Goal: Task Accomplishment & Management: Manage account settings

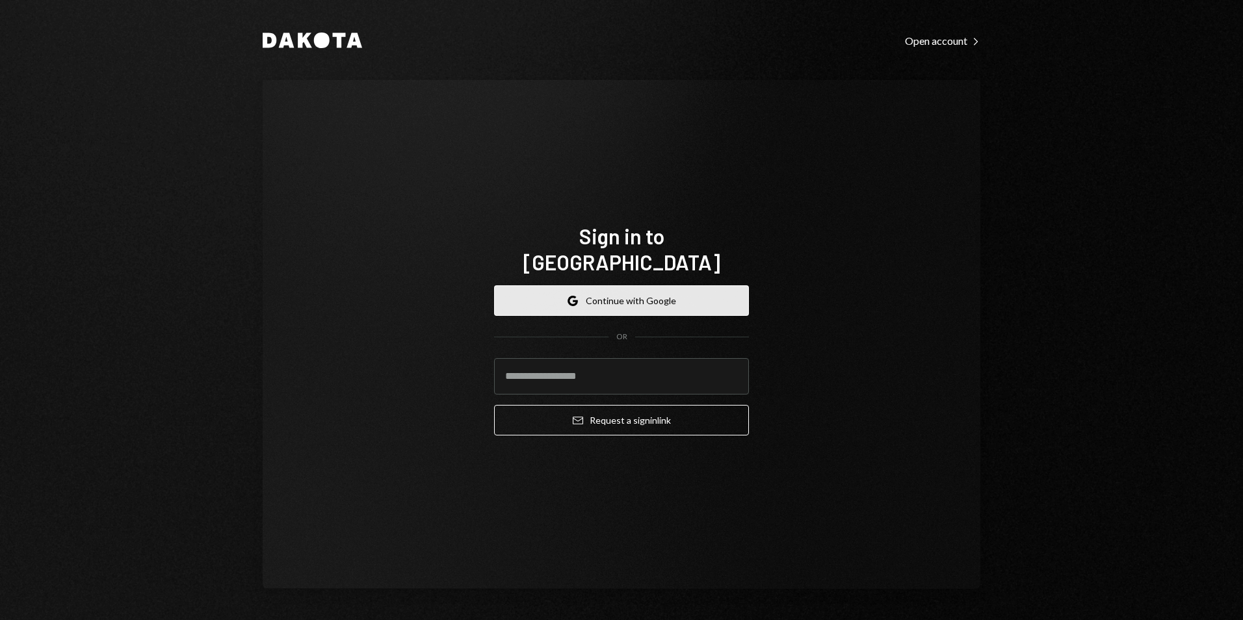
click at [588, 285] on button "Google Continue with Google" at bounding box center [621, 300] width 255 height 31
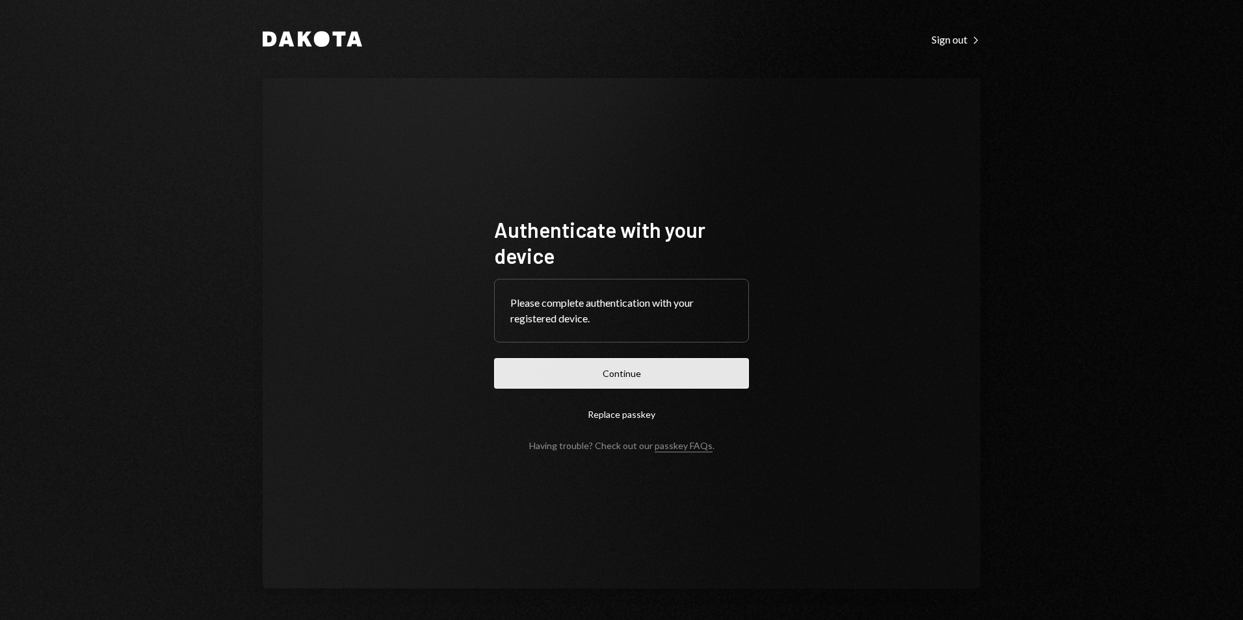
click at [632, 365] on button "Continue" at bounding box center [621, 373] width 255 height 31
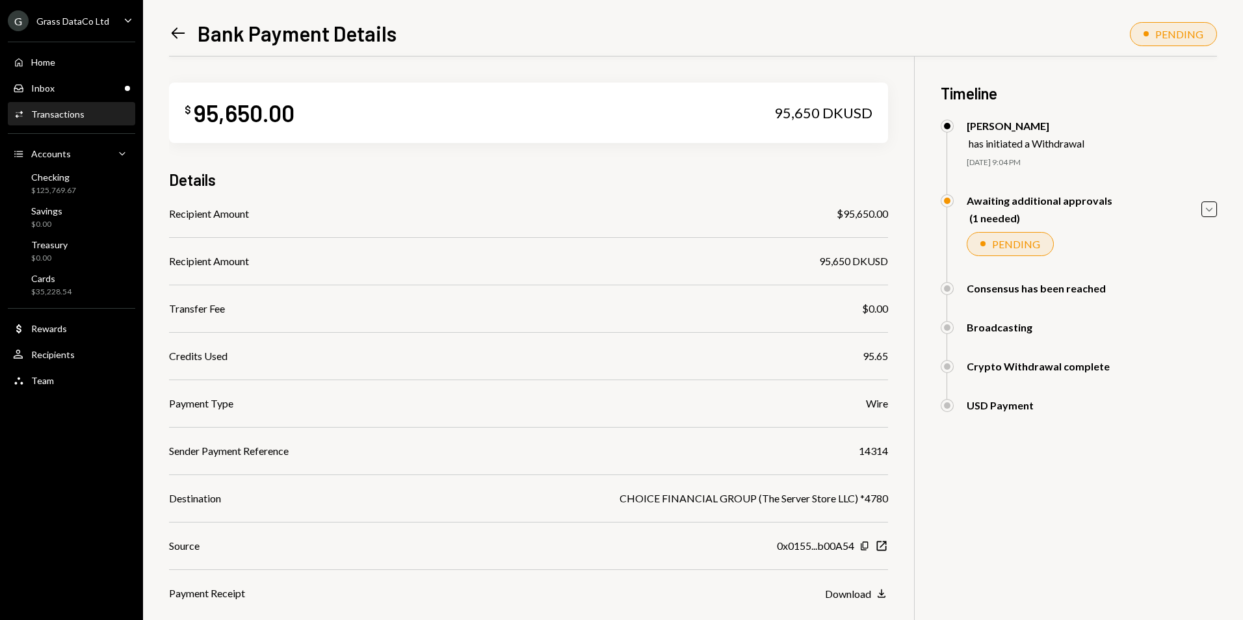
scroll to position [95, 0]
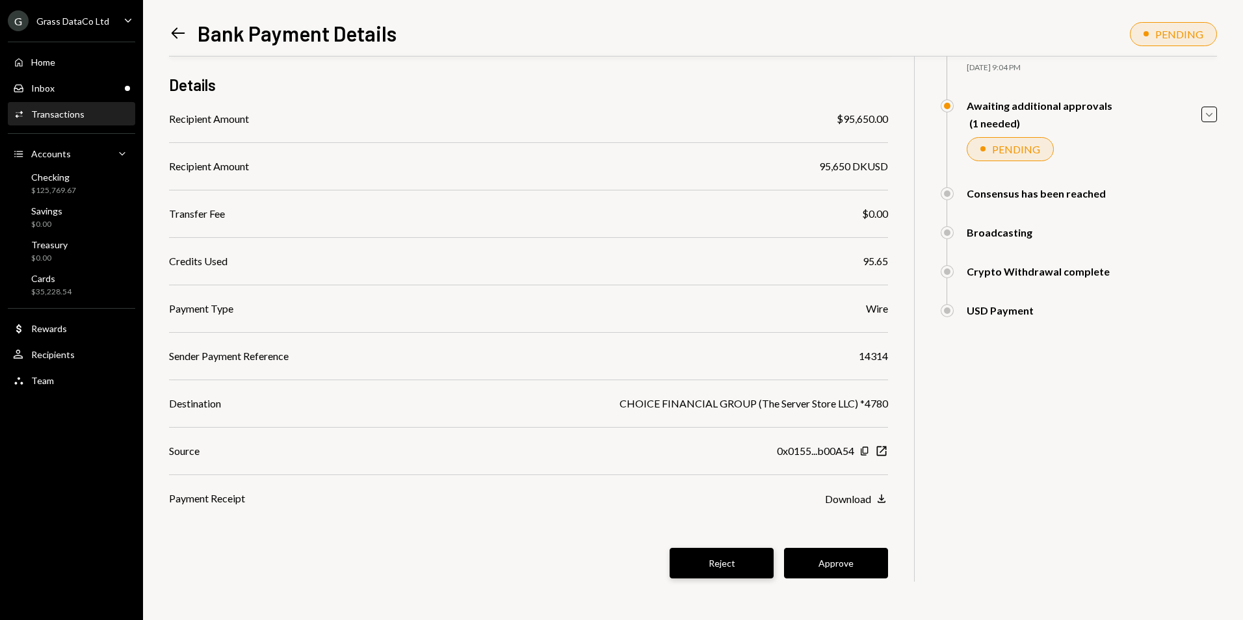
click at [718, 558] on button "Reject" at bounding box center [721, 563] width 104 height 31
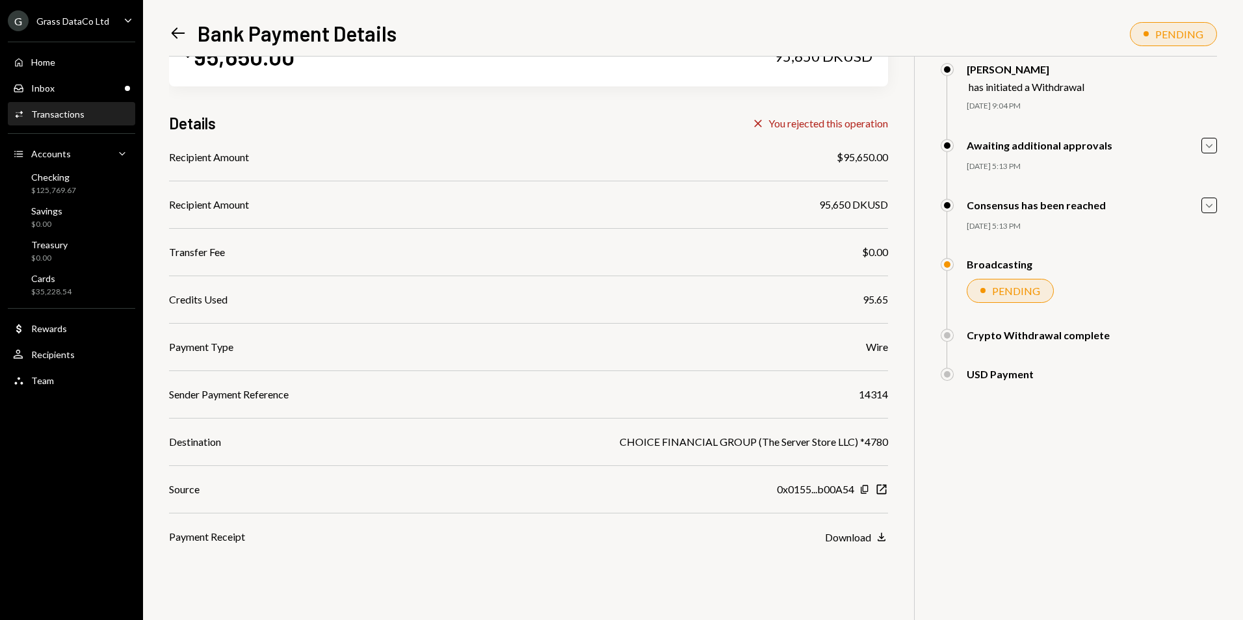
scroll to position [0, 0]
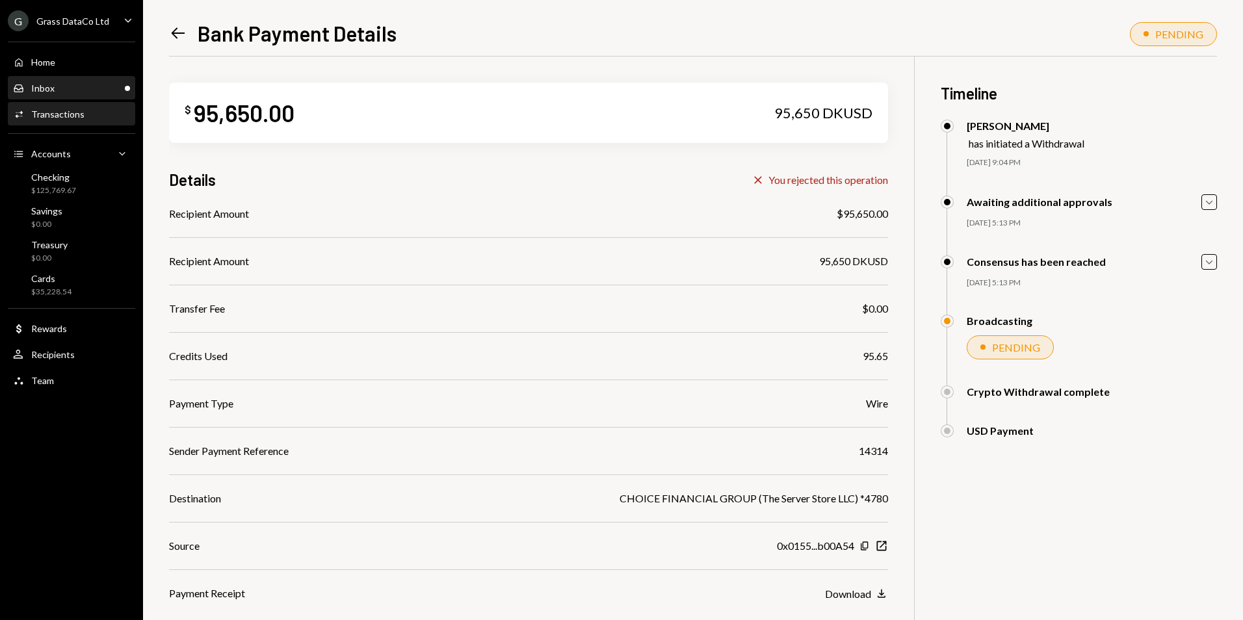
click at [94, 84] on div "Inbox Inbox" at bounding box center [71, 89] width 117 height 12
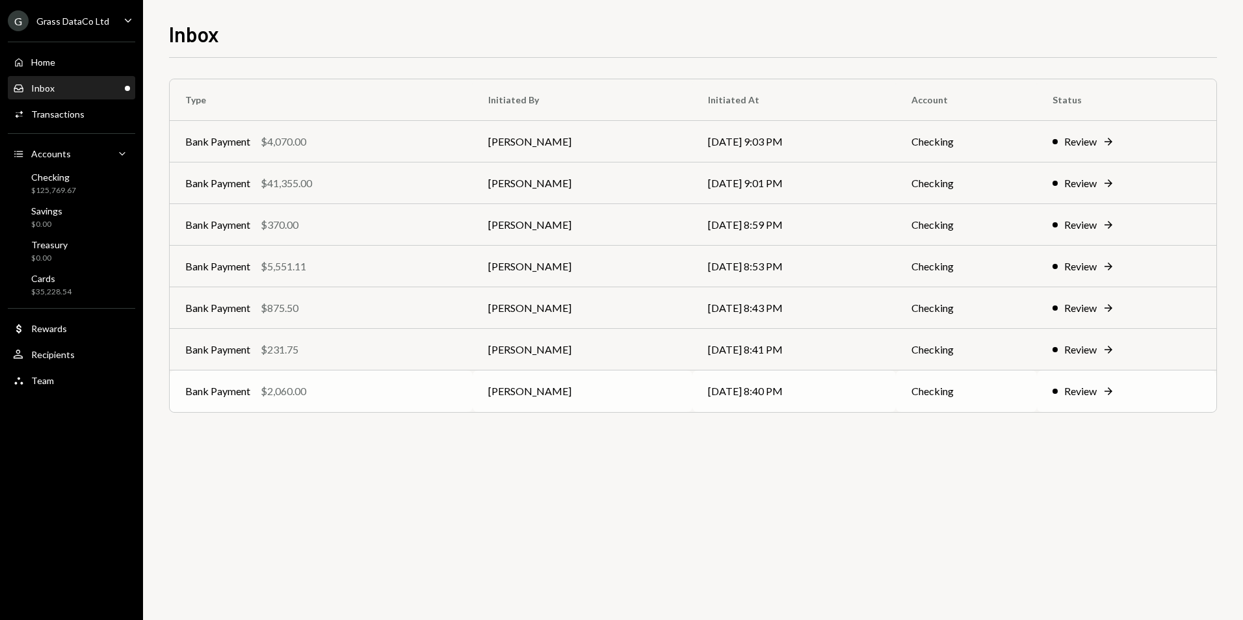
click at [844, 399] on td "10/06/25 8:40 PM" at bounding box center [793, 391] width 203 height 42
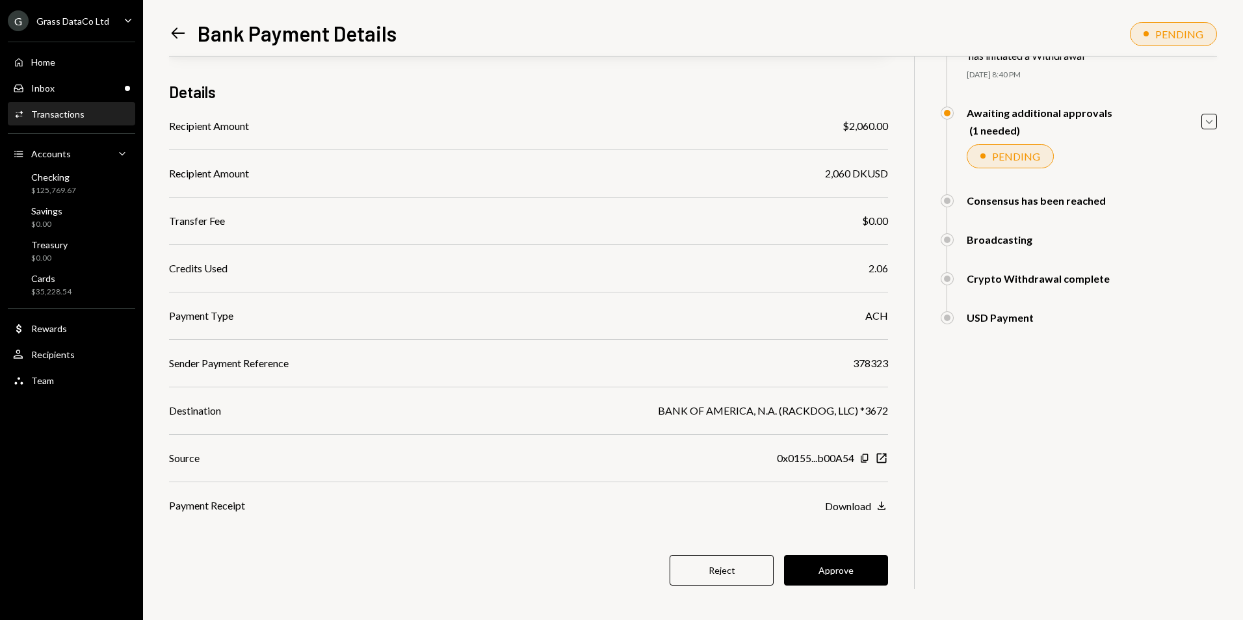
scroll to position [88, 0]
click at [179, 34] on icon at bounding box center [179, 33] width 14 height 11
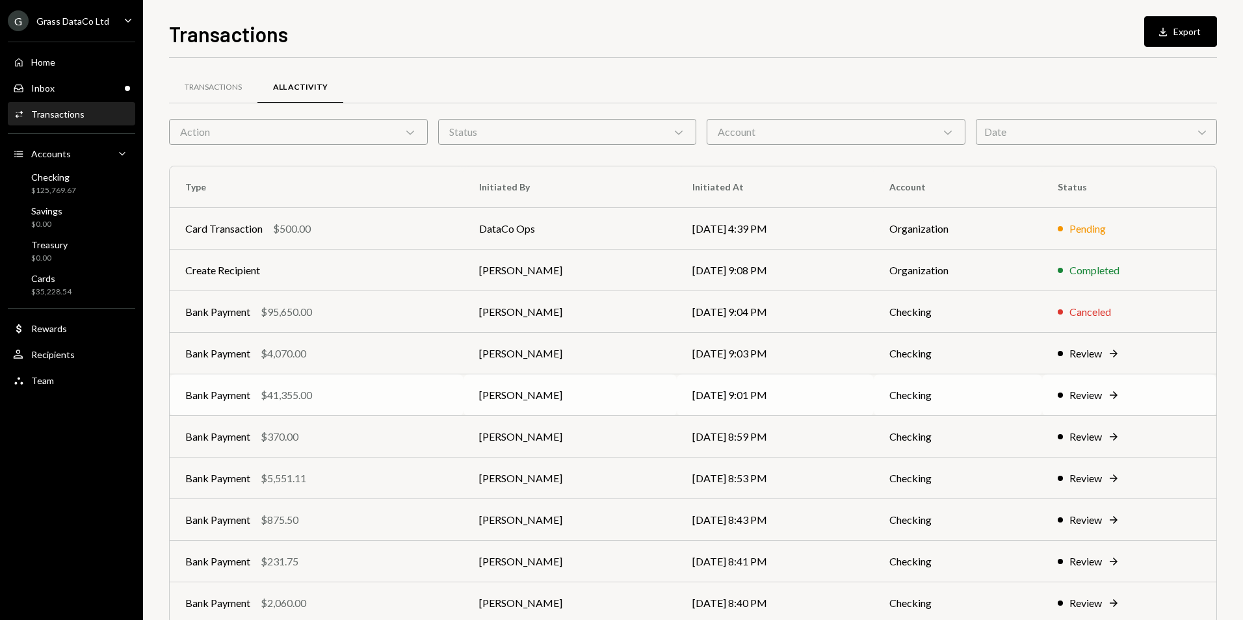
scroll to position [58, 0]
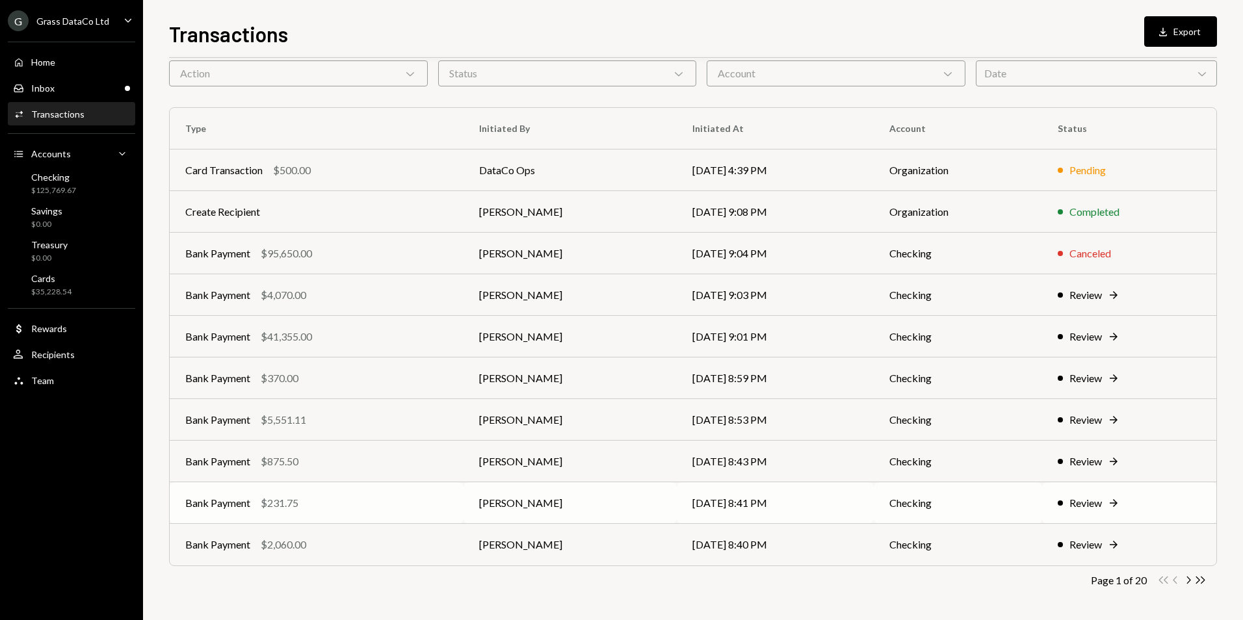
click at [789, 506] on td "10/06/25 8:41 PM" at bounding box center [775, 503] width 197 height 42
click at [1187, 579] on icon "Chevron Right" at bounding box center [1188, 581] width 12 height 12
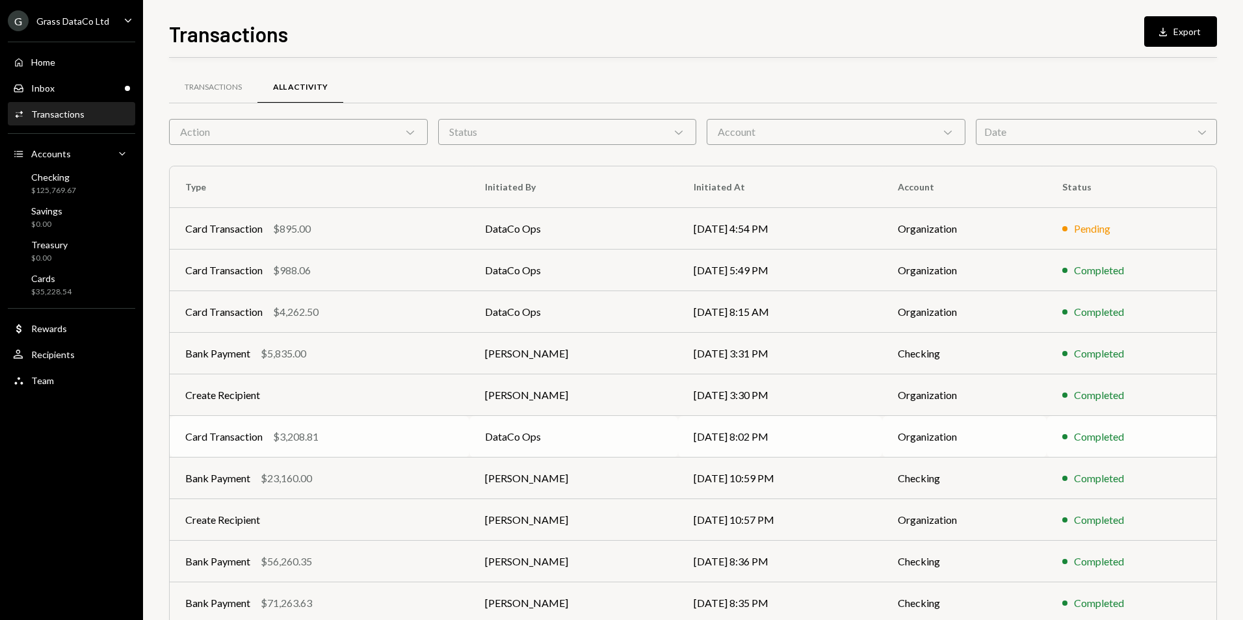
scroll to position [58, 0]
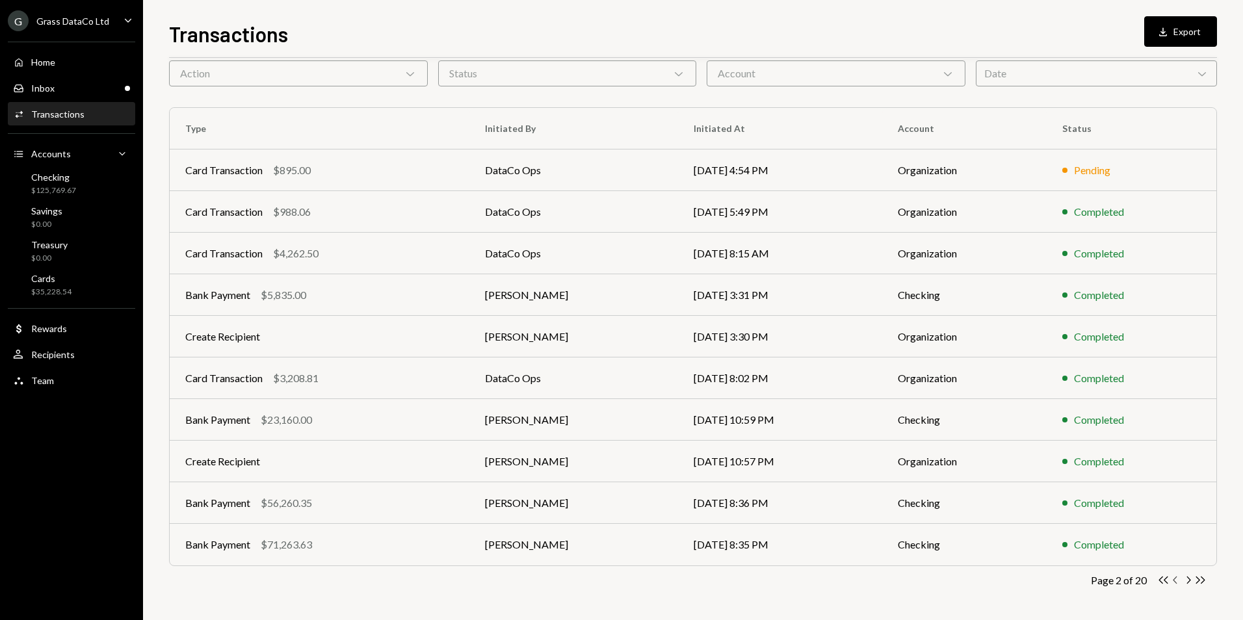
click at [1172, 578] on icon "Chevron Left" at bounding box center [1175, 580] width 12 height 12
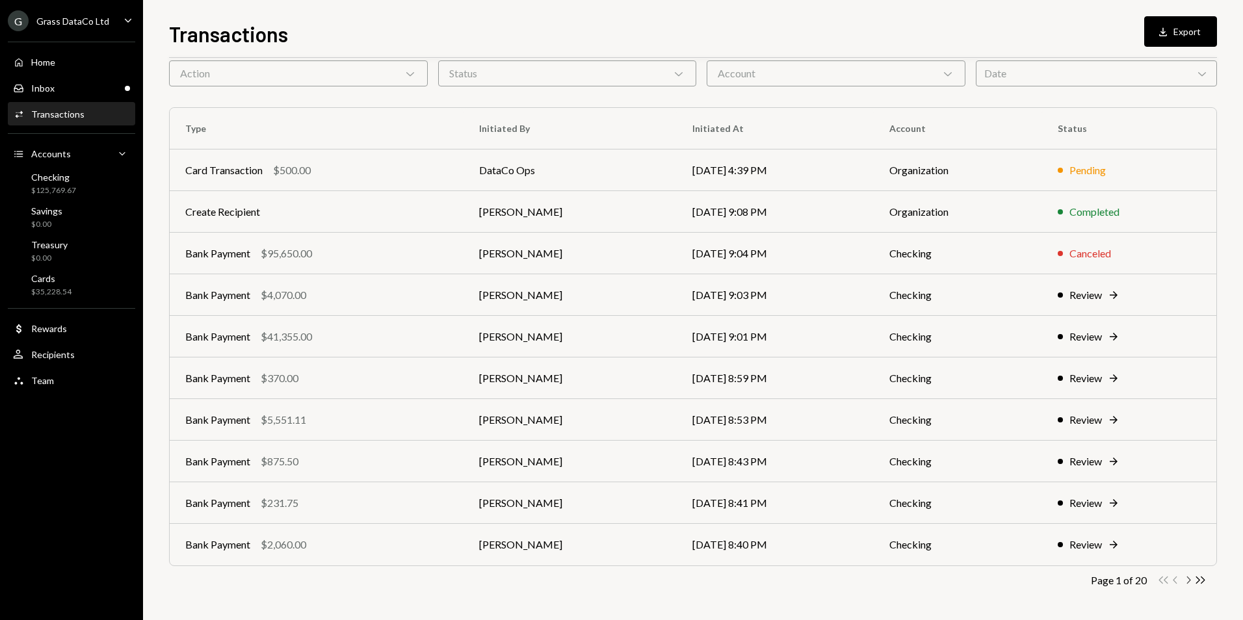
click at [1185, 576] on icon "Chevron Right" at bounding box center [1188, 580] width 12 height 12
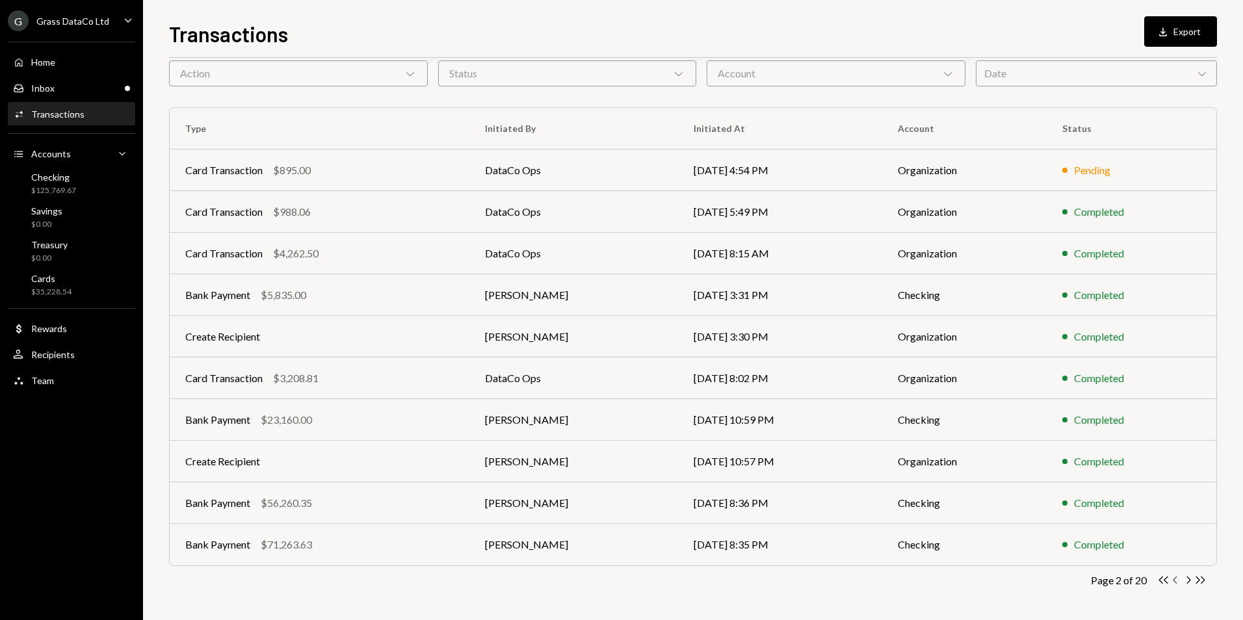
click at [1171, 578] on icon "Chevron Left" at bounding box center [1175, 580] width 12 height 12
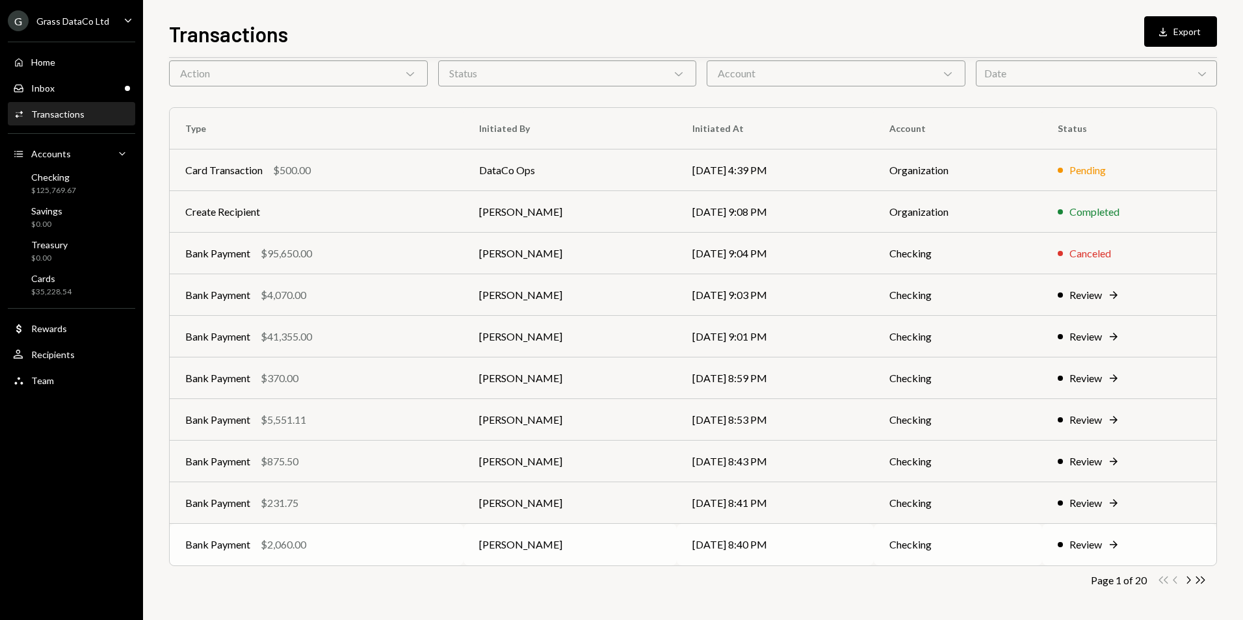
click at [331, 542] on div "Bank Payment $2,060.00" at bounding box center [316, 545] width 263 height 16
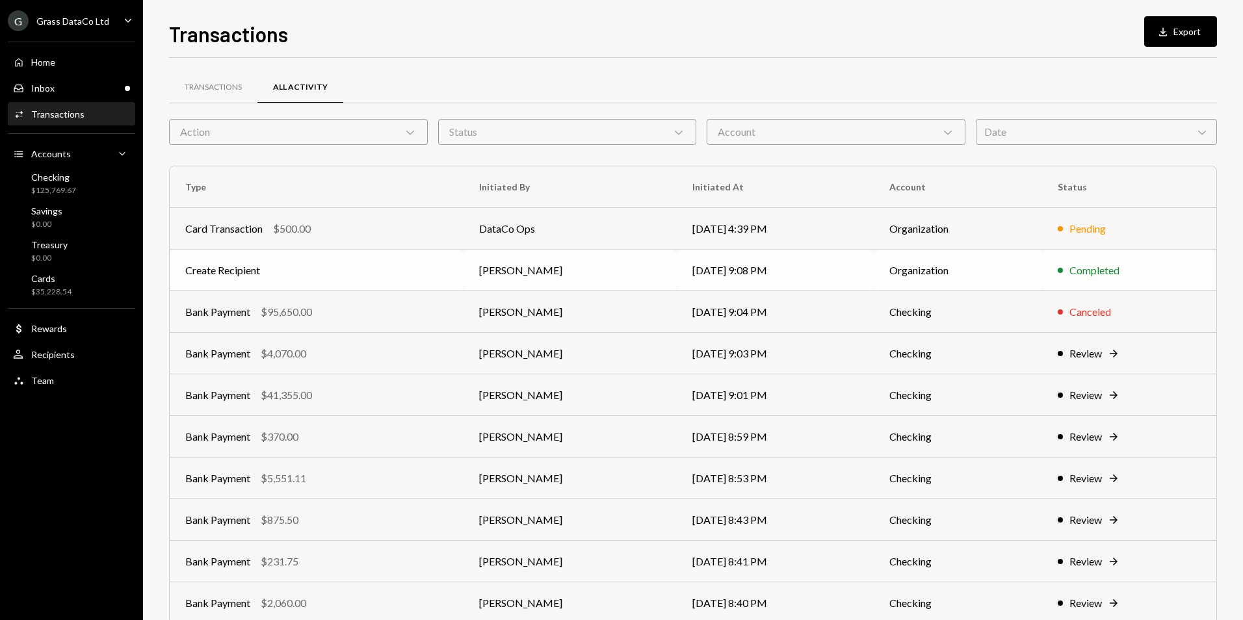
scroll to position [58, 0]
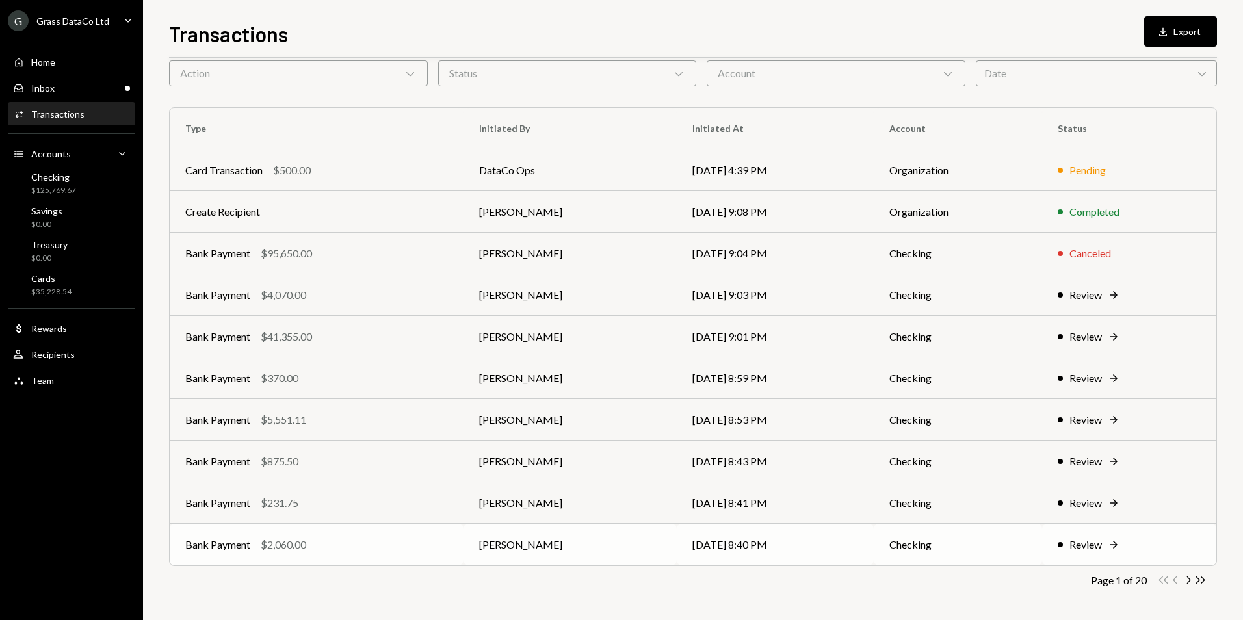
click at [1107, 538] on icon "Right Arrow" at bounding box center [1113, 544] width 13 height 13
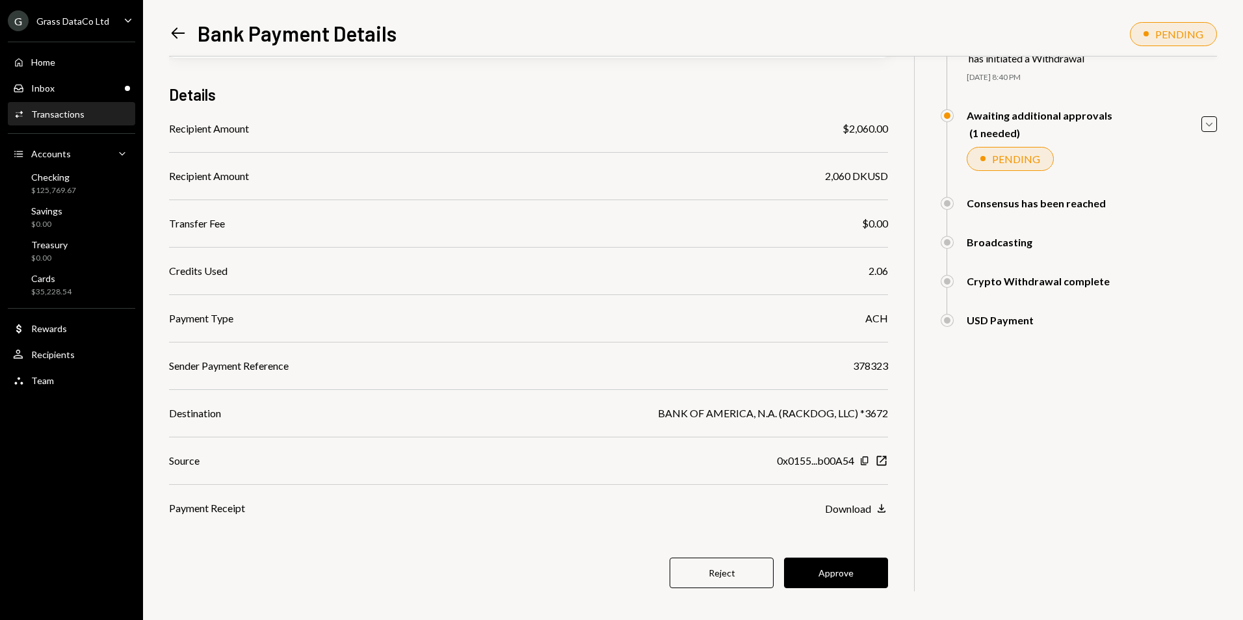
scroll to position [95, 0]
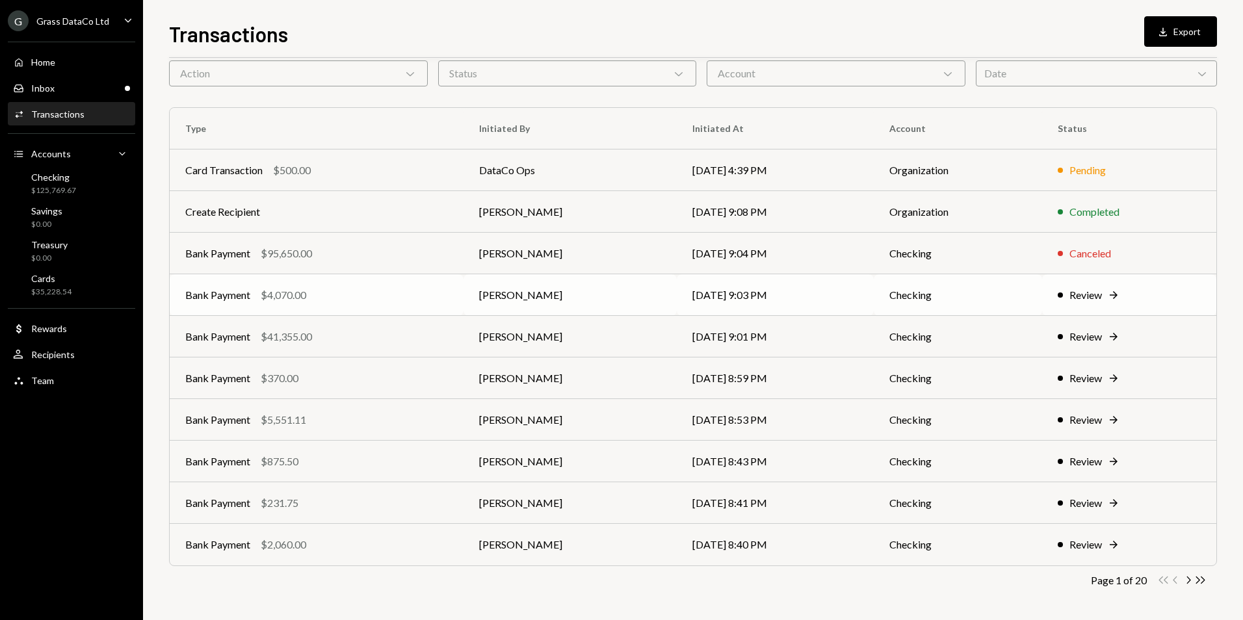
scroll to position [58, 0]
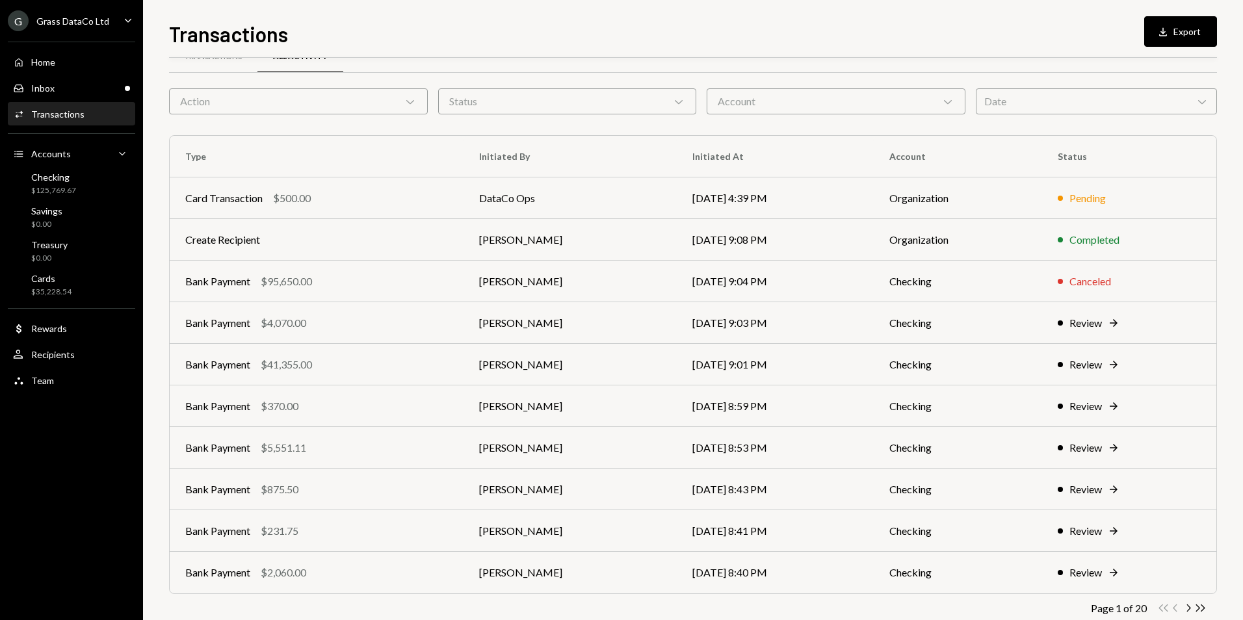
scroll to position [58, 0]
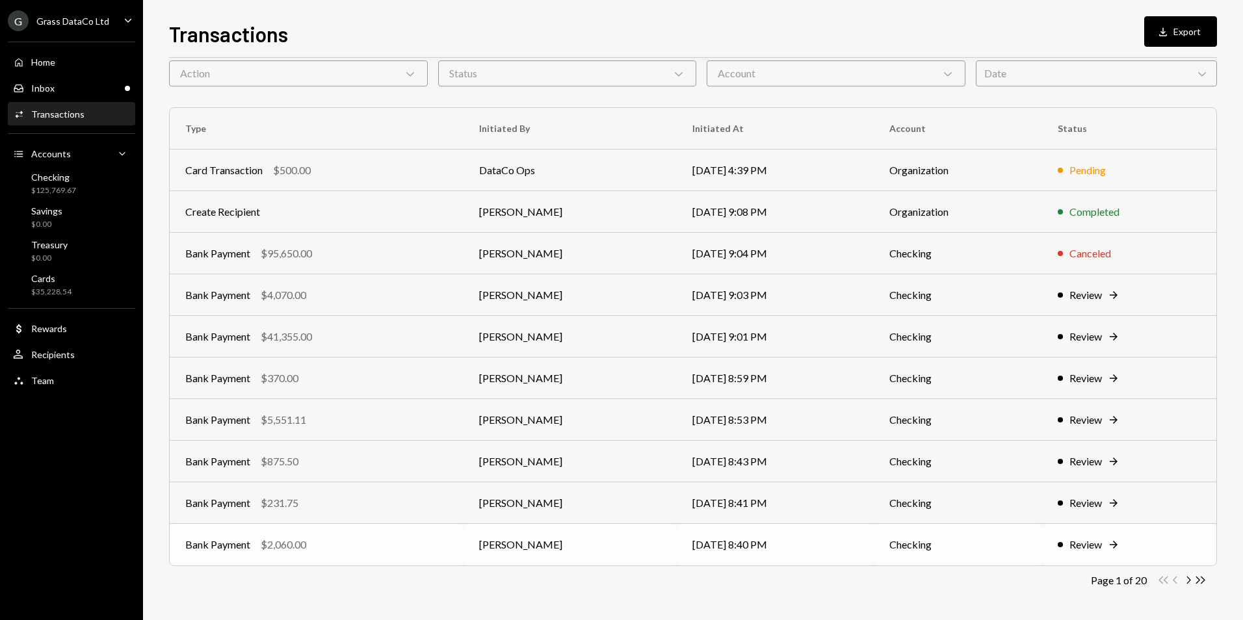
click at [1094, 539] on div "Review" at bounding box center [1085, 545] width 32 height 16
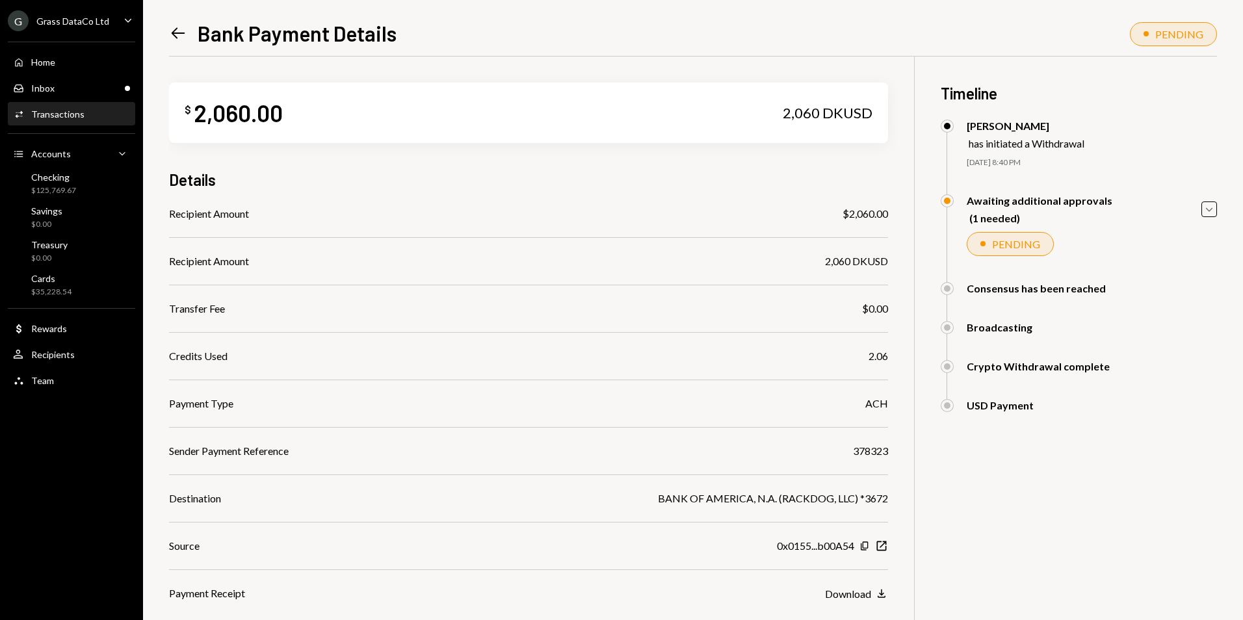
scroll to position [95, 0]
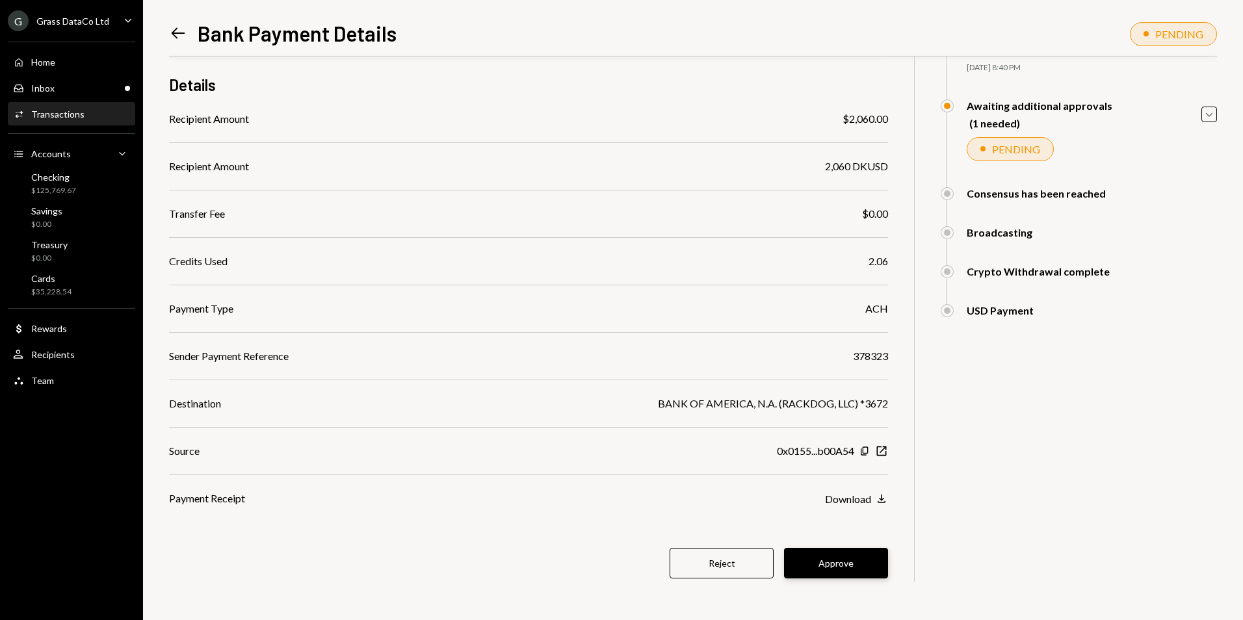
click at [832, 560] on button "Approve" at bounding box center [836, 563] width 104 height 31
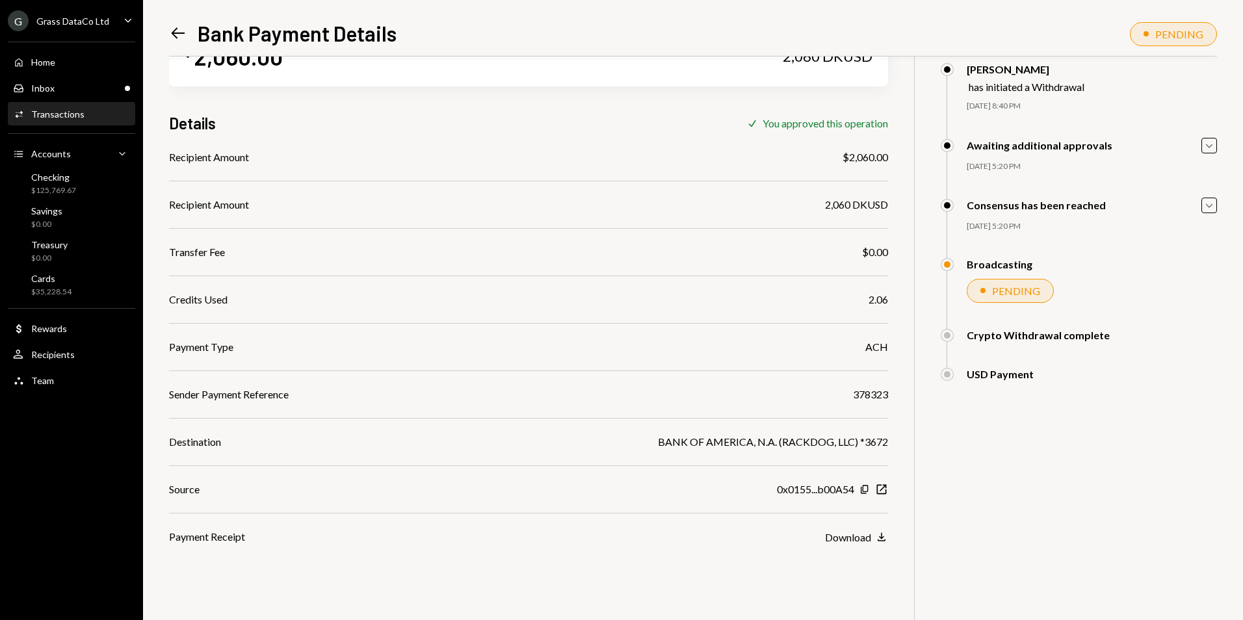
scroll to position [0, 0]
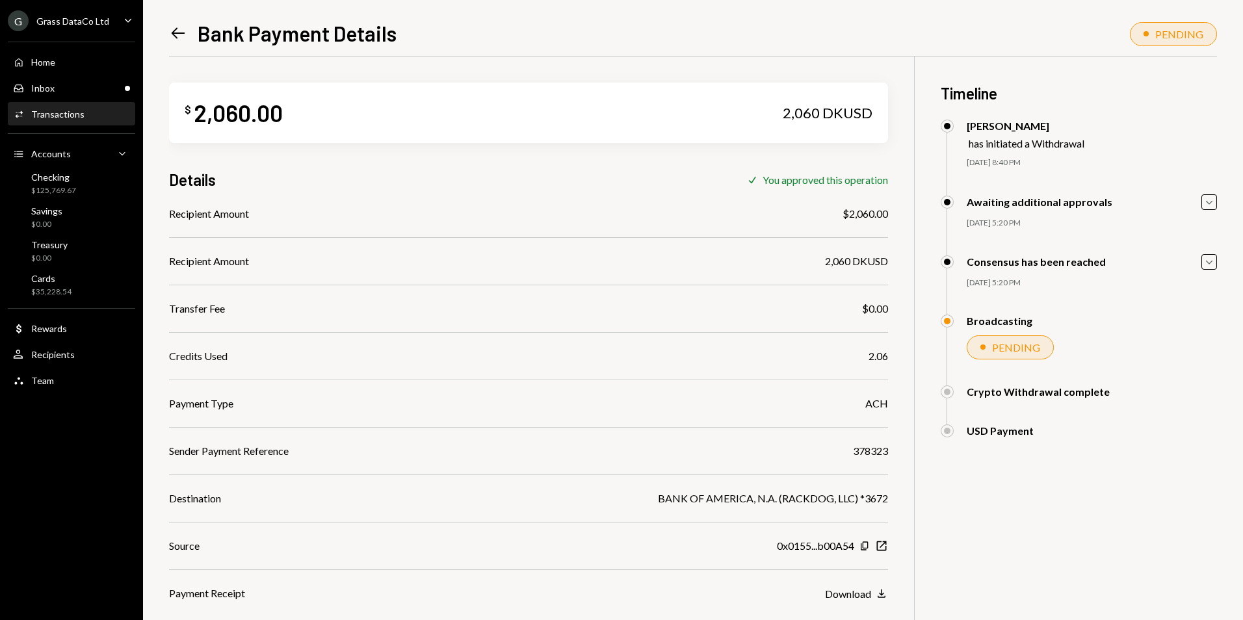
click at [168, 27] on div "Left Arrow Bank Payment Details PENDING $ 2,060.00 2,060 DKUSD Details Check Yo…" at bounding box center [693, 310] width 1100 height 620
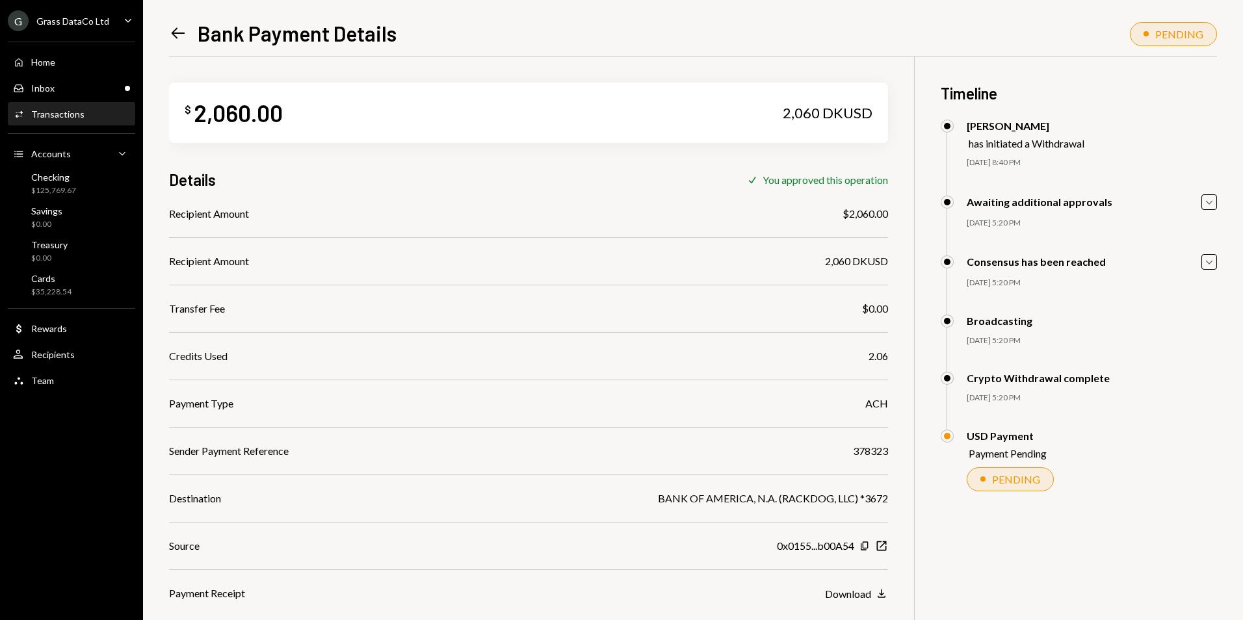
click at [173, 29] on icon "Left Arrow" at bounding box center [178, 33] width 18 height 18
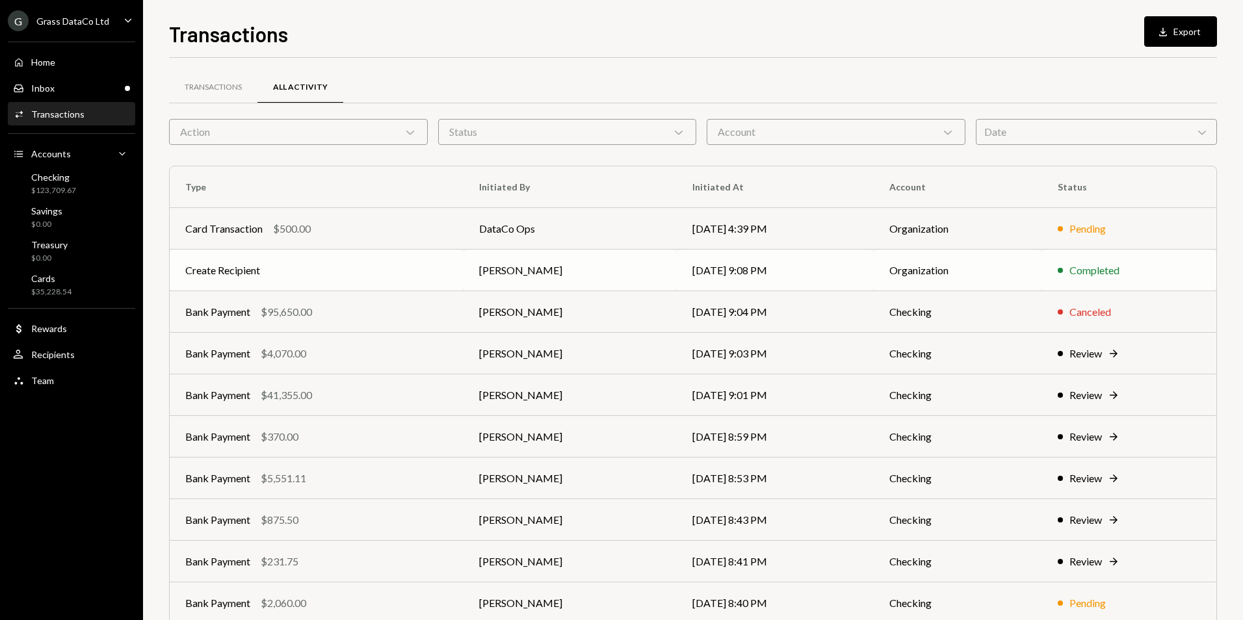
scroll to position [58, 0]
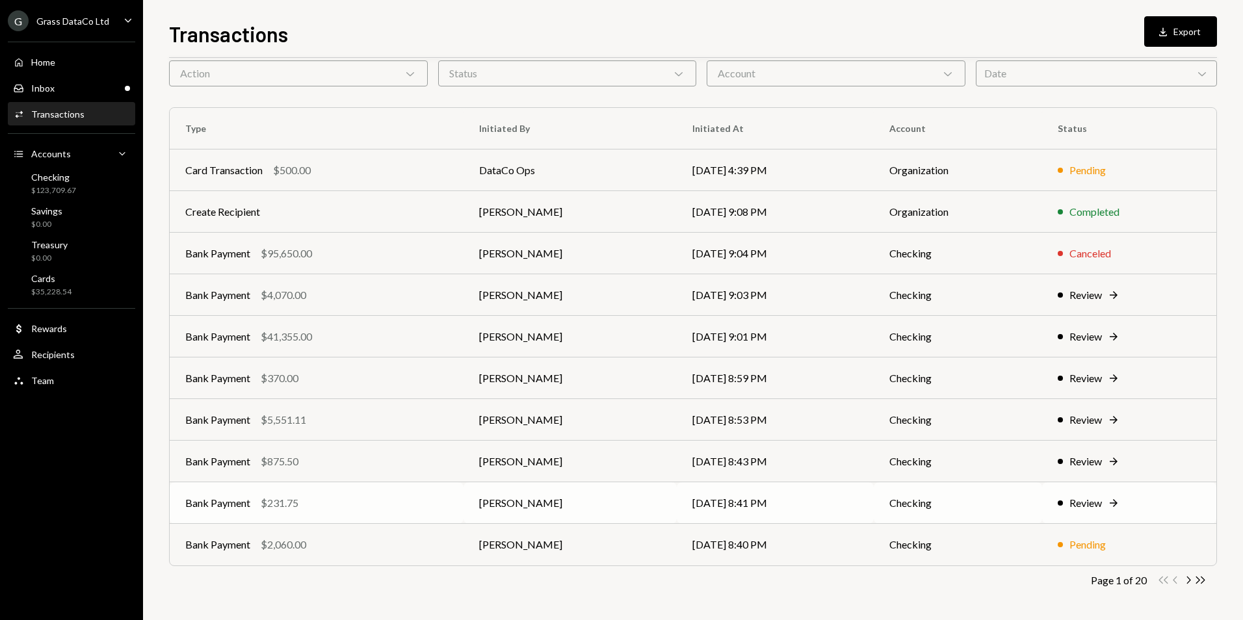
click at [1107, 504] on icon "Right Arrow" at bounding box center [1113, 503] width 13 height 13
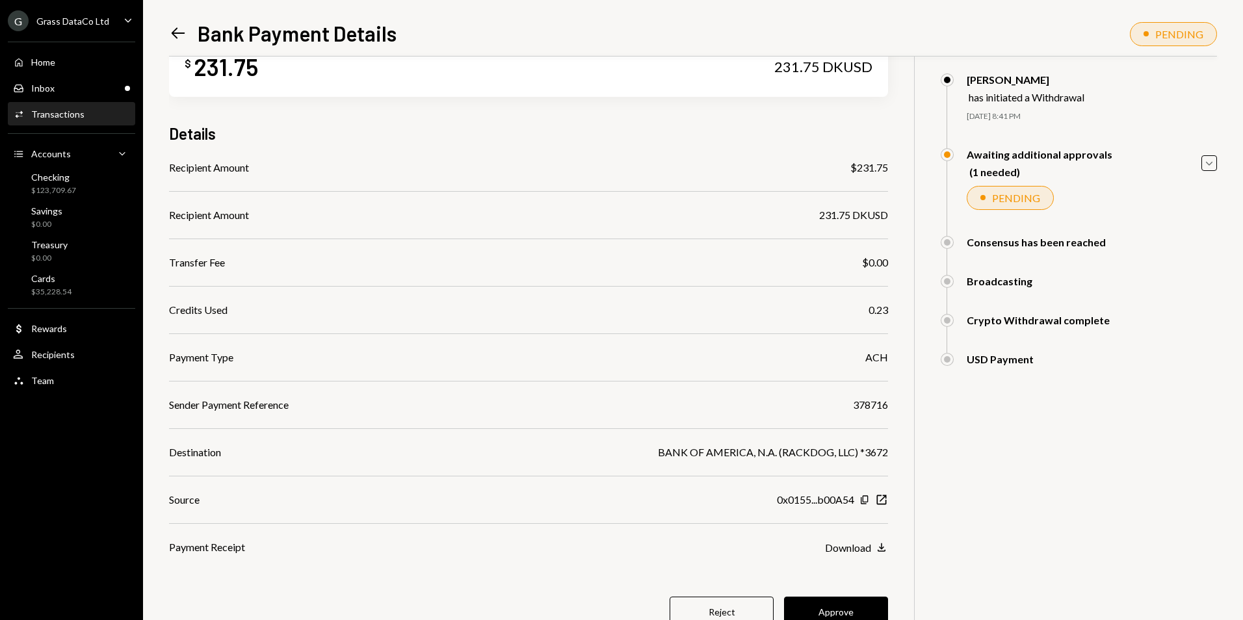
scroll to position [95, 0]
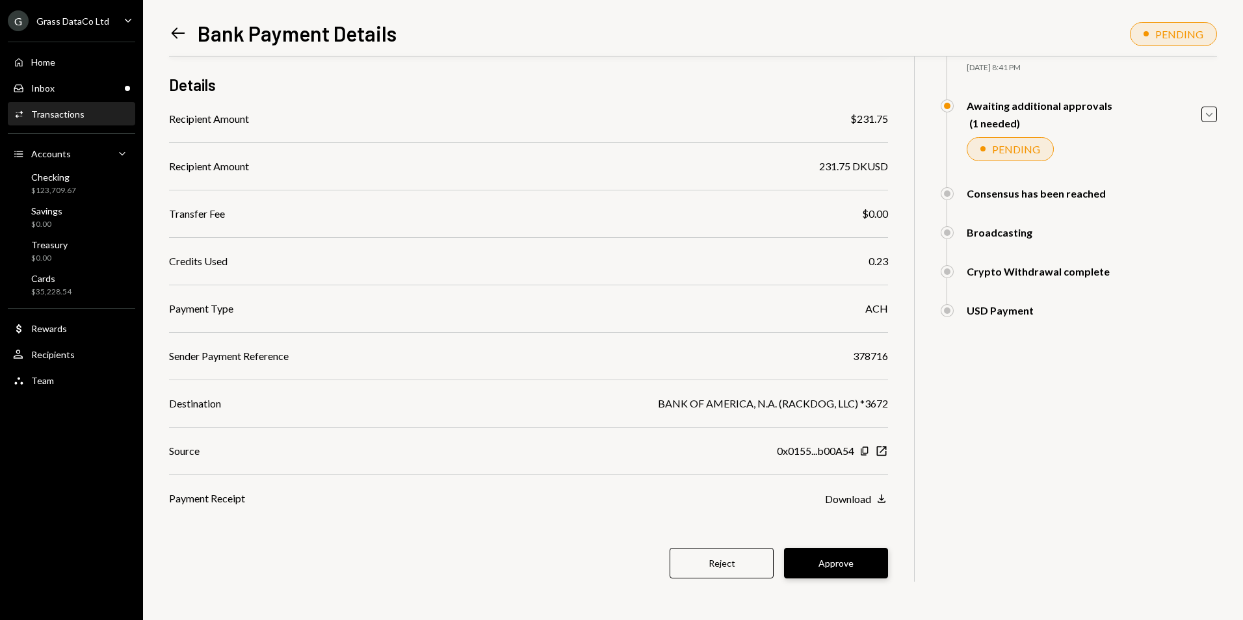
click at [841, 556] on button "Approve" at bounding box center [836, 563] width 104 height 31
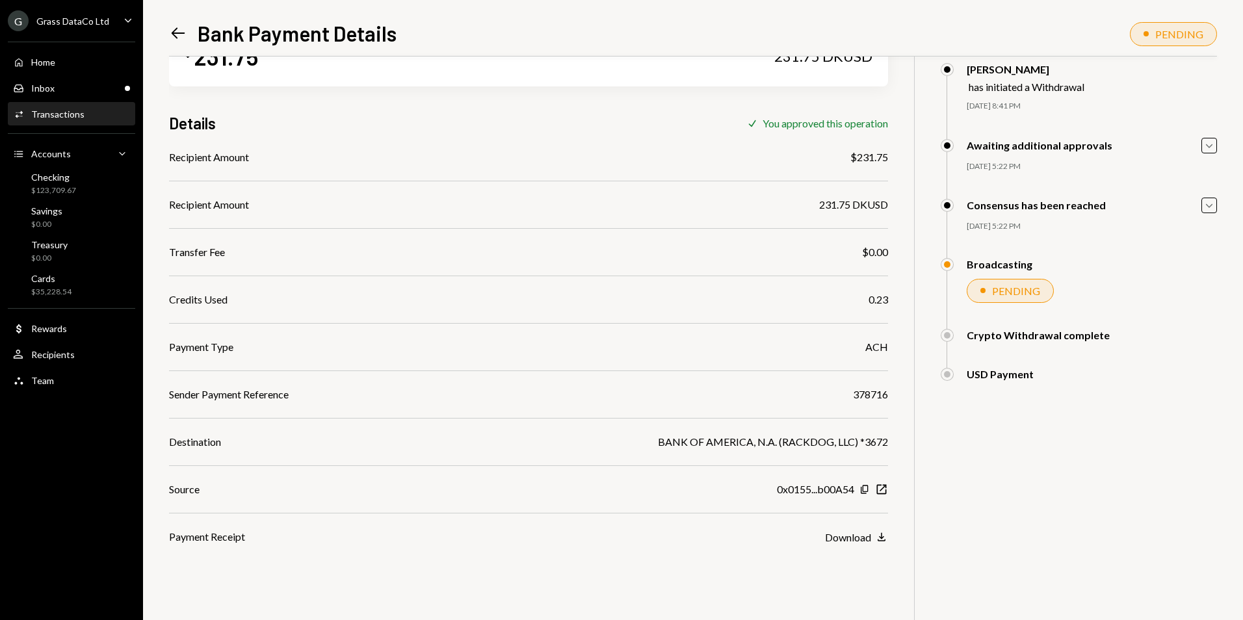
click at [182, 35] on icon "Left Arrow" at bounding box center [178, 33] width 18 height 18
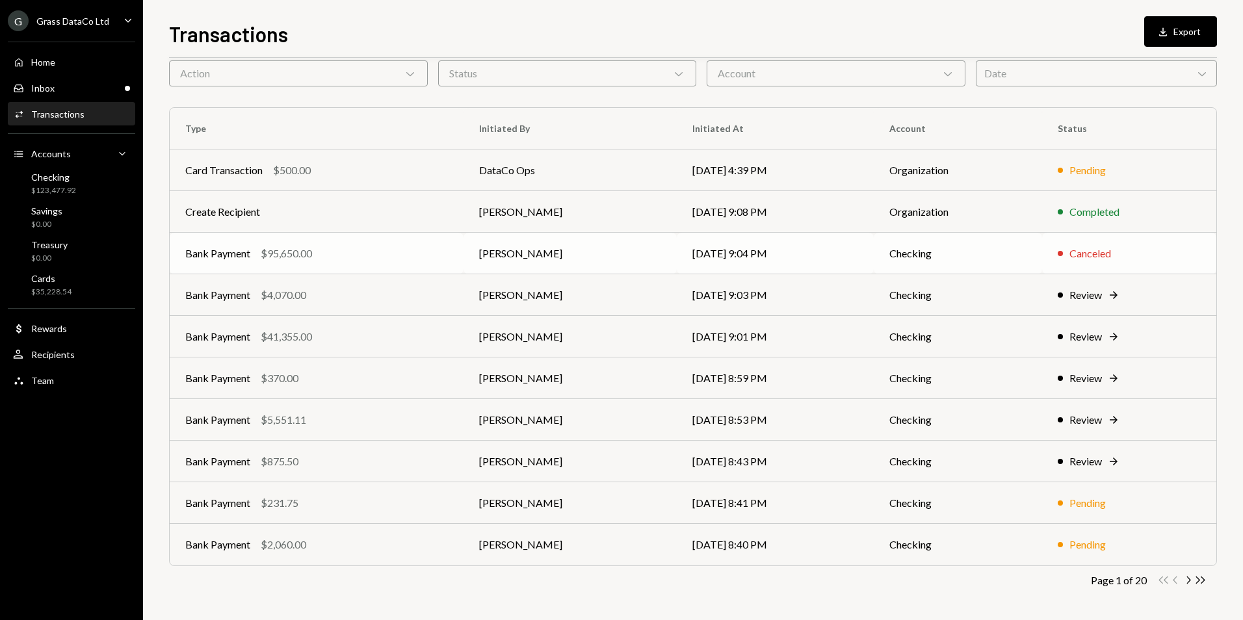
scroll to position [58, 0]
click at [1081, 460] on div "Review" at bounding box center [1085, 462] width 32 height 16
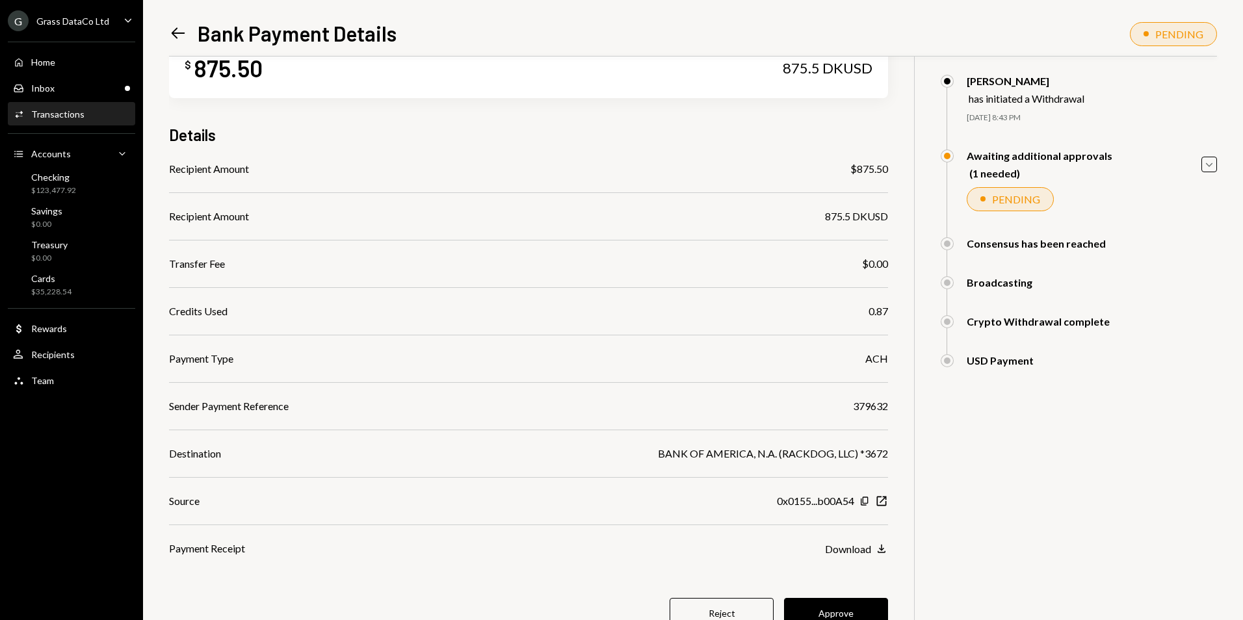
scroll to position [95, 0]
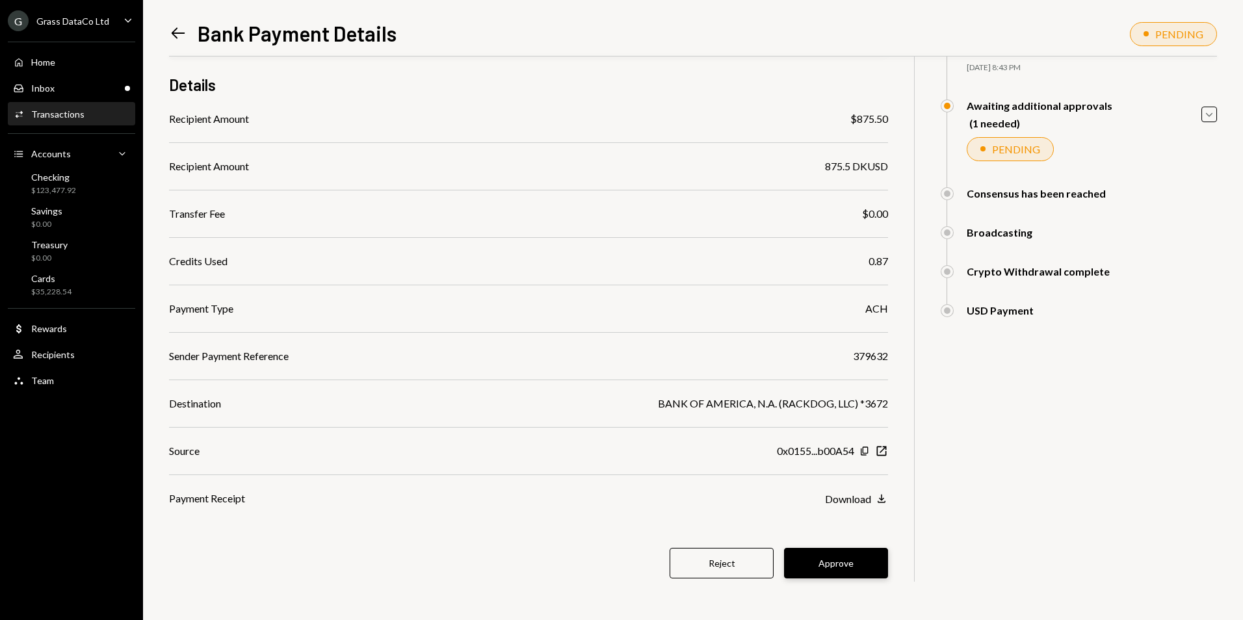
click at [855, 558] on button "Approve" at bounding box center [836, 563] width 104 height 31
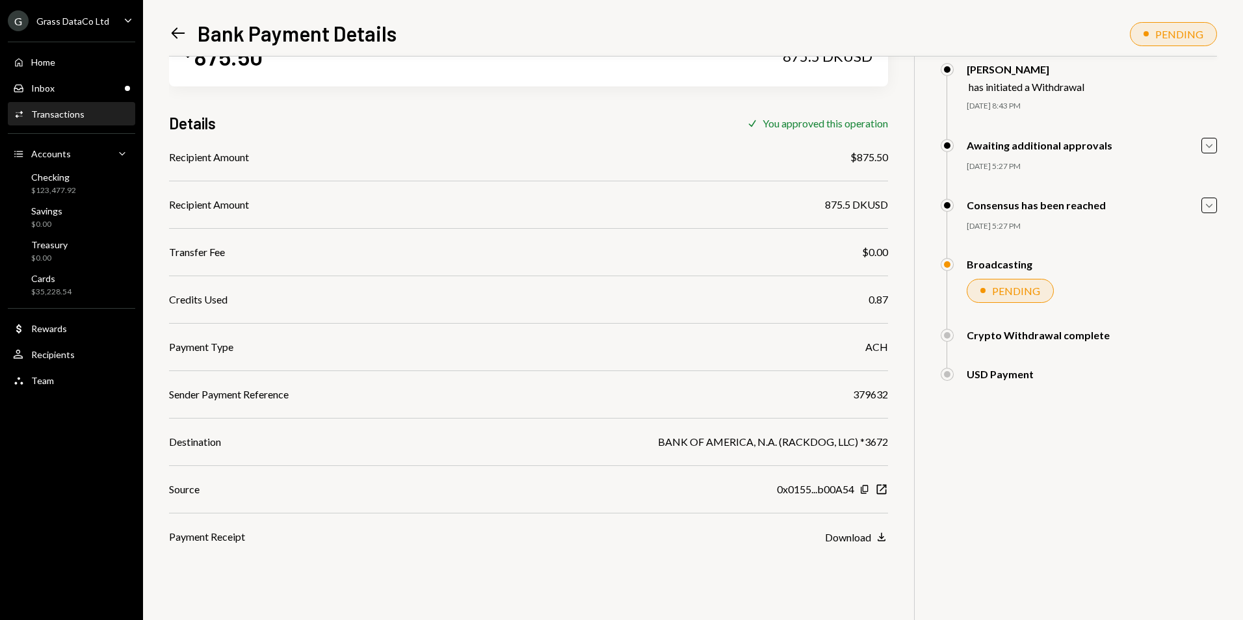
scroll to position [57, 0]
click at [181, 32] on icon "Left Arrow" at bounding box center [178, 33] width 18 height 18
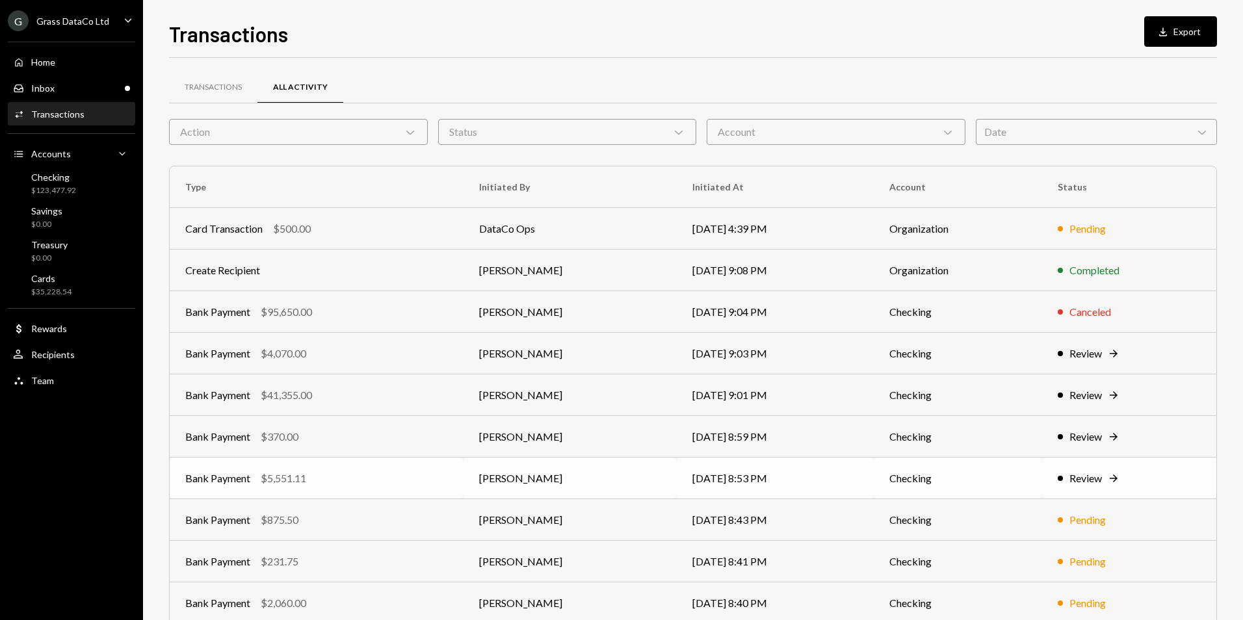
click at [1107, 482] on icon "Right Arrow" at bounding box center [1113, 478] width 13 height 13
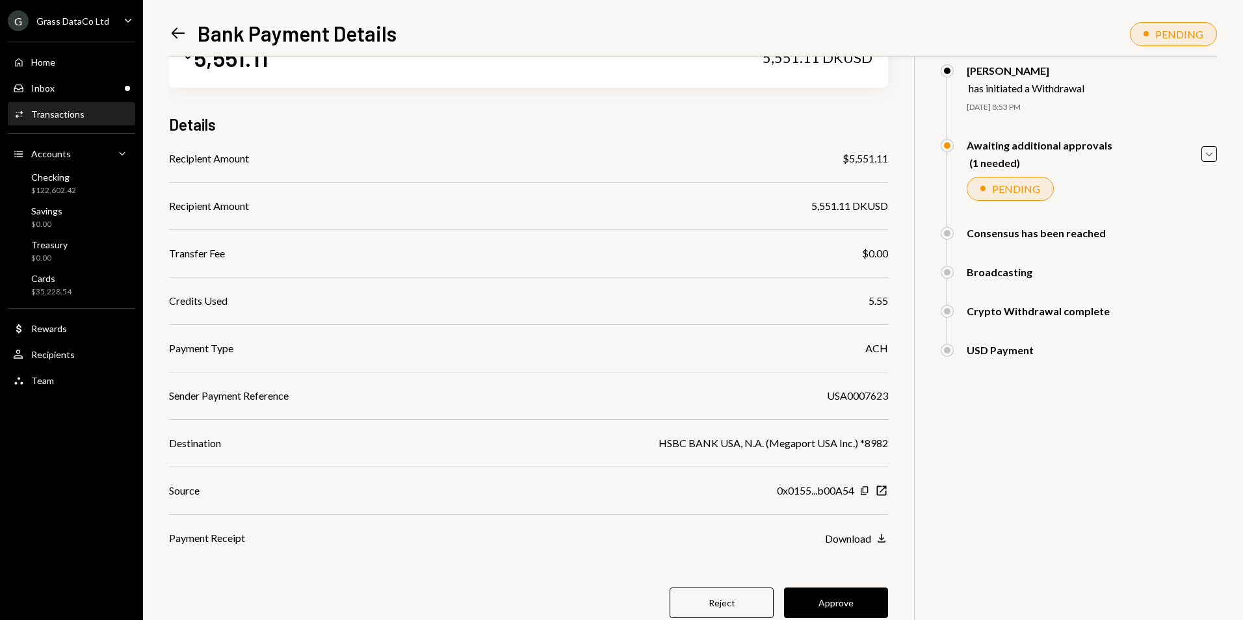
scroll to position [55, 0]
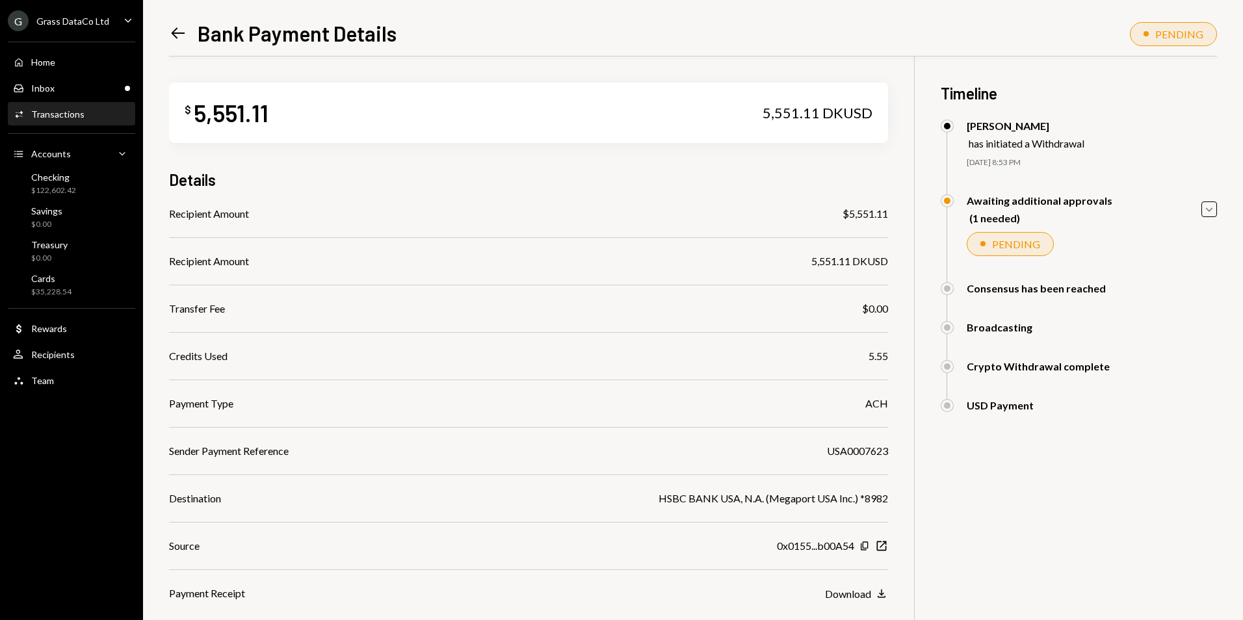
scroll to position [55, 0]
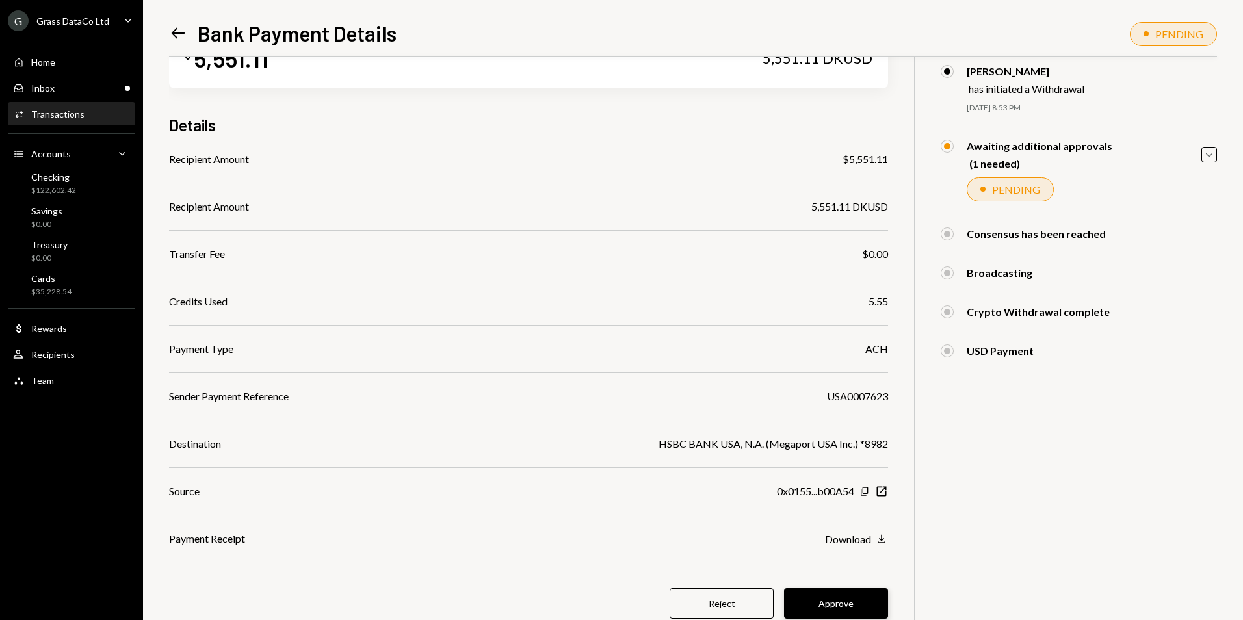
click at [838, 616] on button "Approve" at bounding box center [836, 603] width 104 height 31
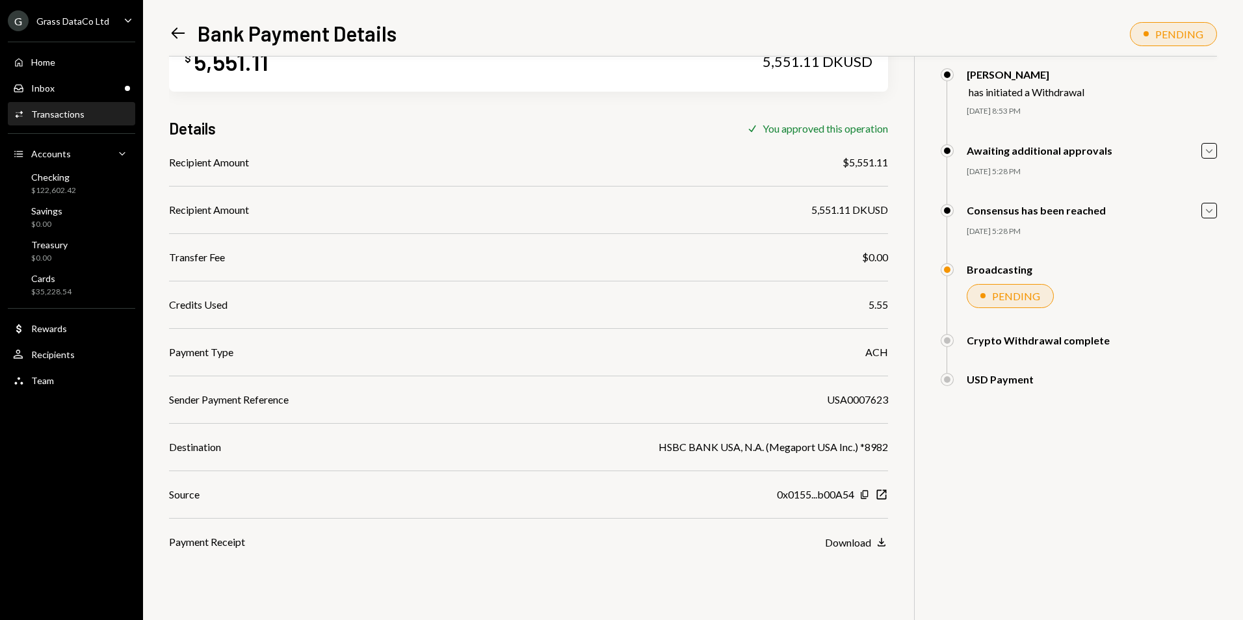
scroll to position [0, 0]
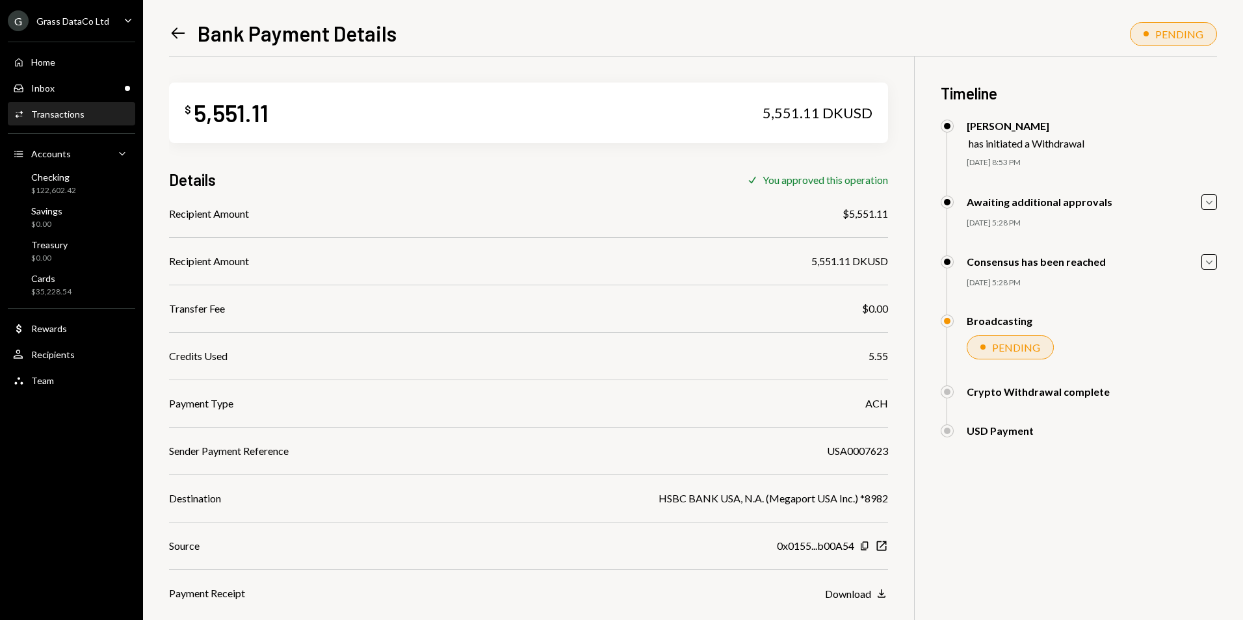
click at [174, 34] on icon at bounding box center [179, 33] width 14 height 11
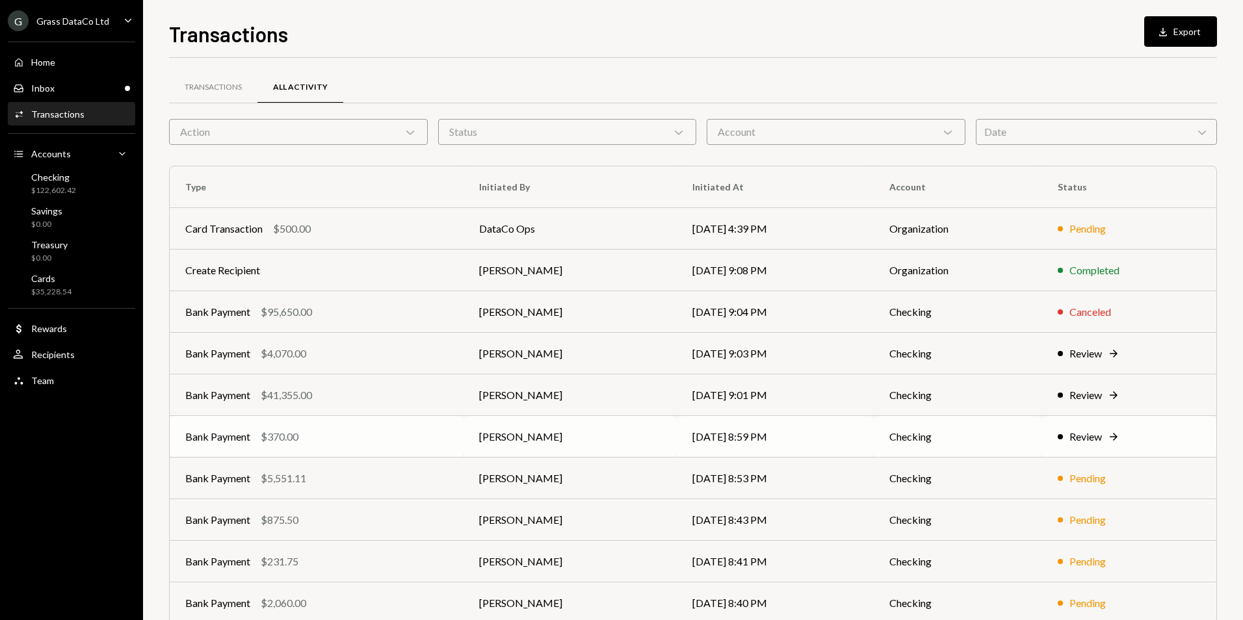
click at [1016, 423] on td "Checking" at bounding box center [957, 437] width 168 height 42
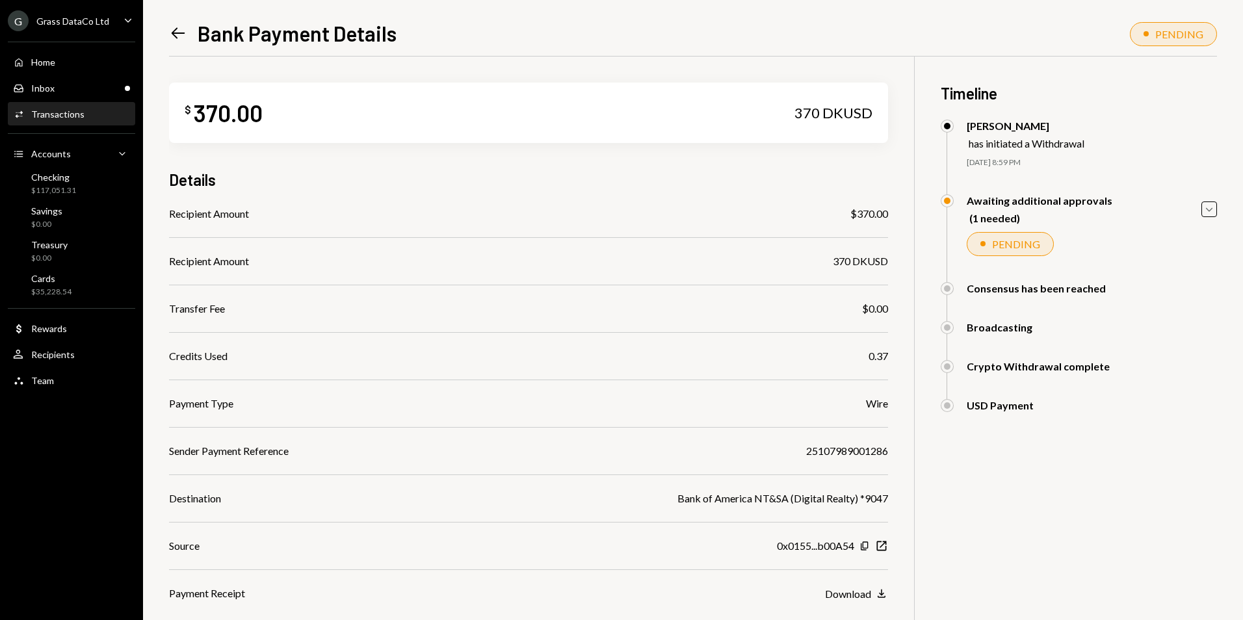
scroll to position [95, 0]
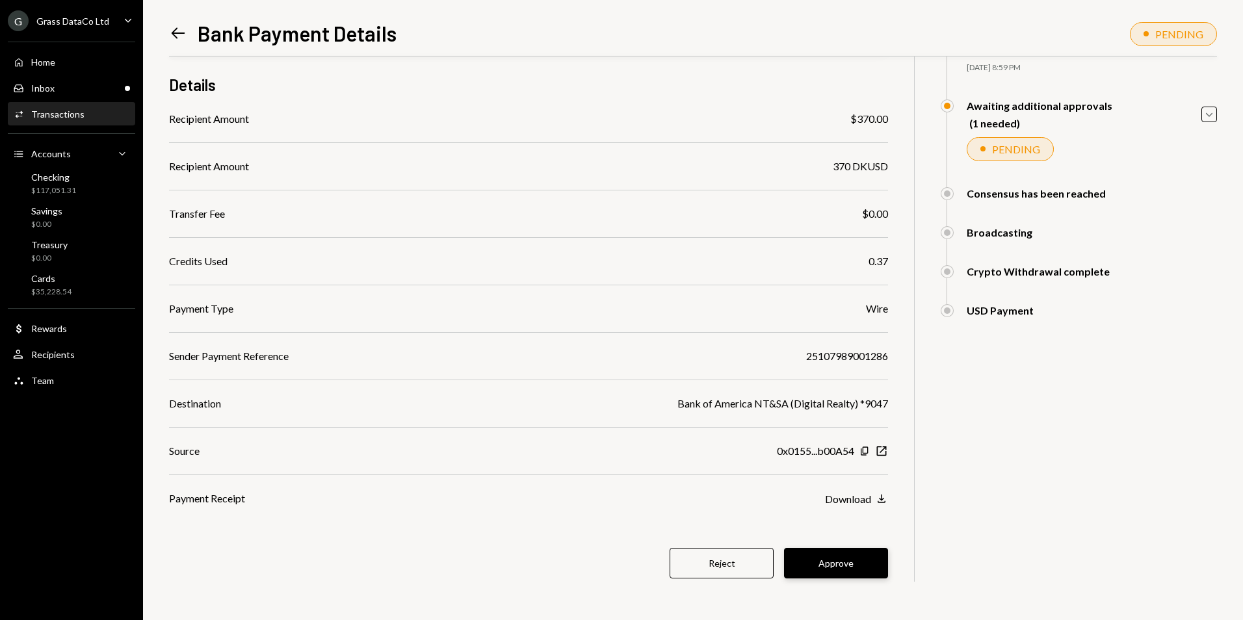
click at [869, 563] on button "Approve" at bounding box center [836, 563] width 104 height 31
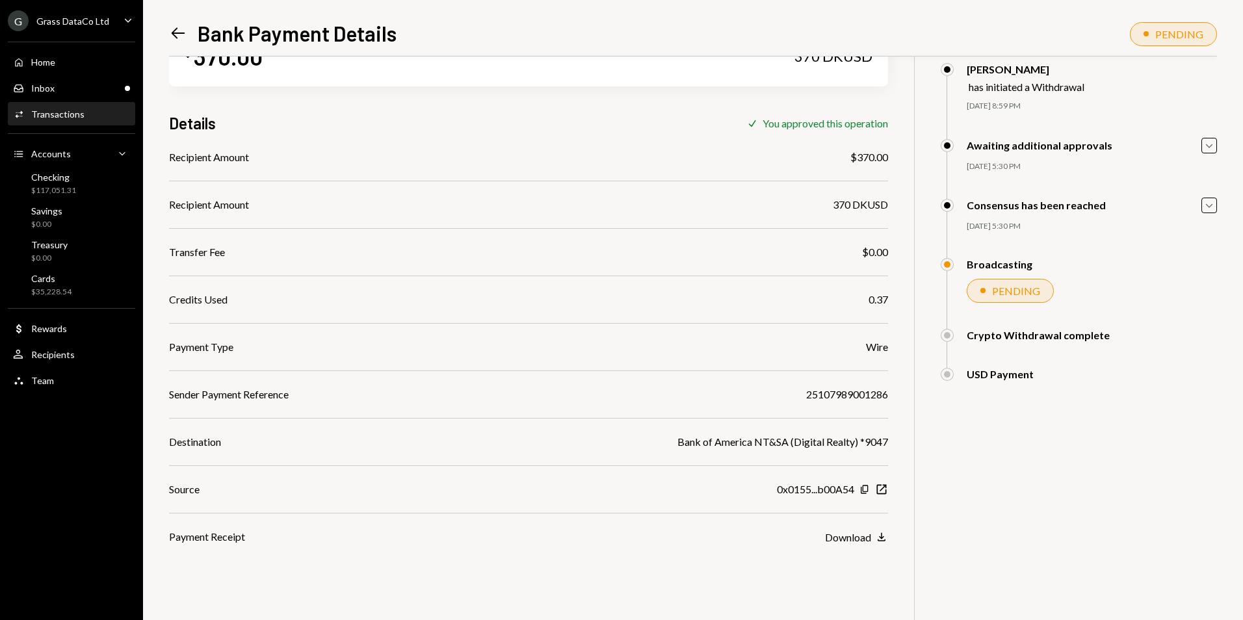
click at [177, 27] on icon "Left Arrow" at bounding box center [178, 33] width 18 height 18
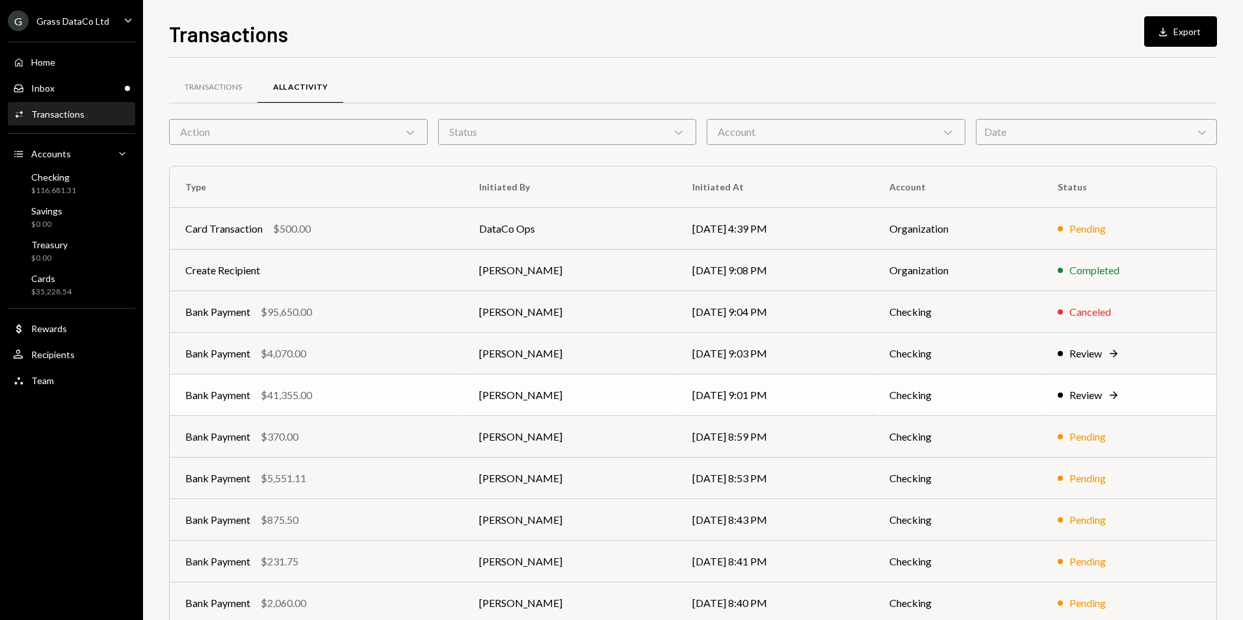
click at [448, 399] on div "Bank Payment $41,355.00" at bounding box center [316, 395] width 263 height 16
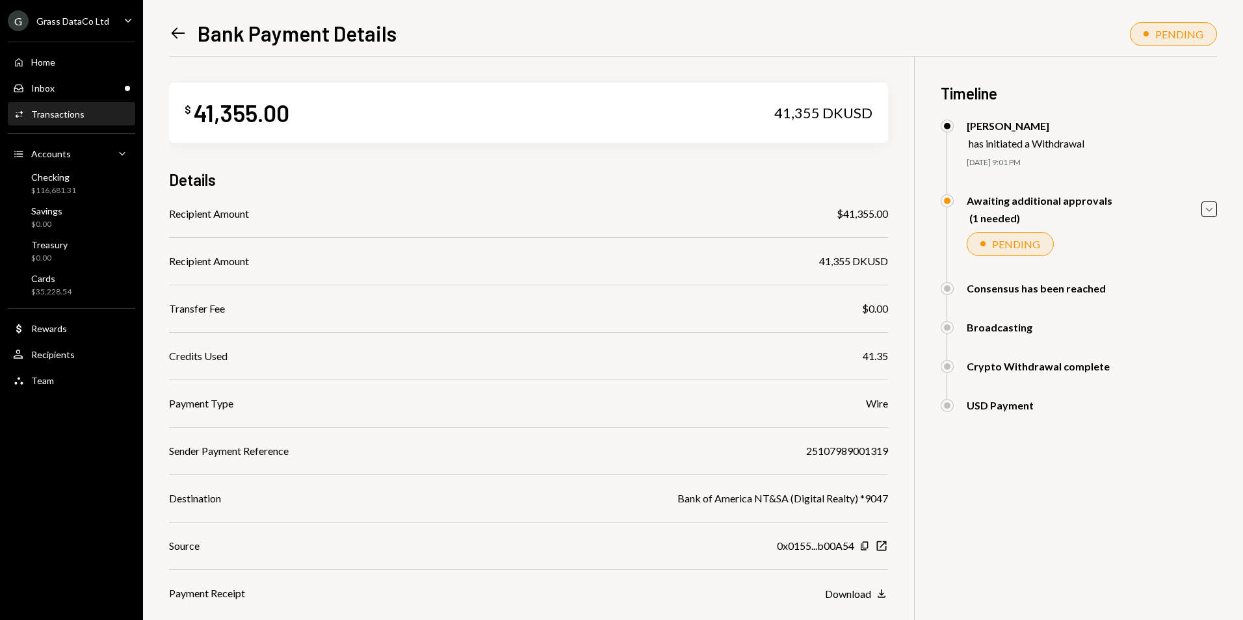
click at [168, 31] on div "Left Arrow Bank Payment Details PENDING $ 41,355.00 41,355 DKUSD Details Recipi…" at bounding box center [693, 310] width 1100 height 620
click at [183, 31] on icon "Left Arrow" at bounding box center [178, 33] width 18 height 18
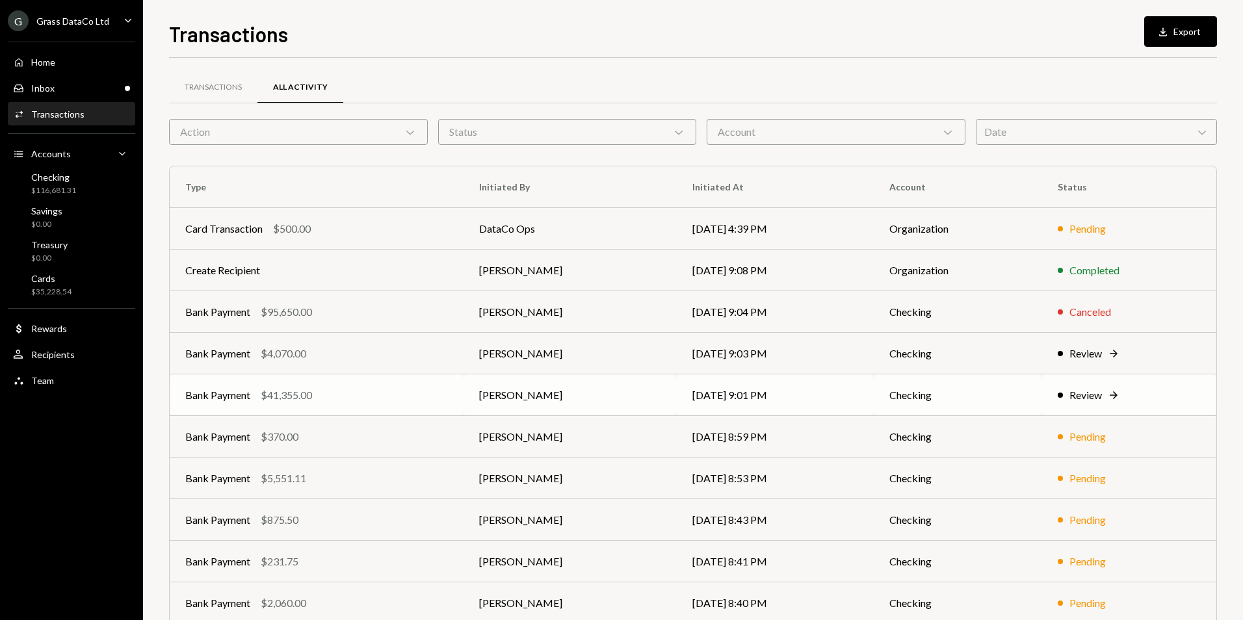
click at [450, 386] on td "Bank Payment $41,355.00" at bounding box center [317, 395] width 294 height 42
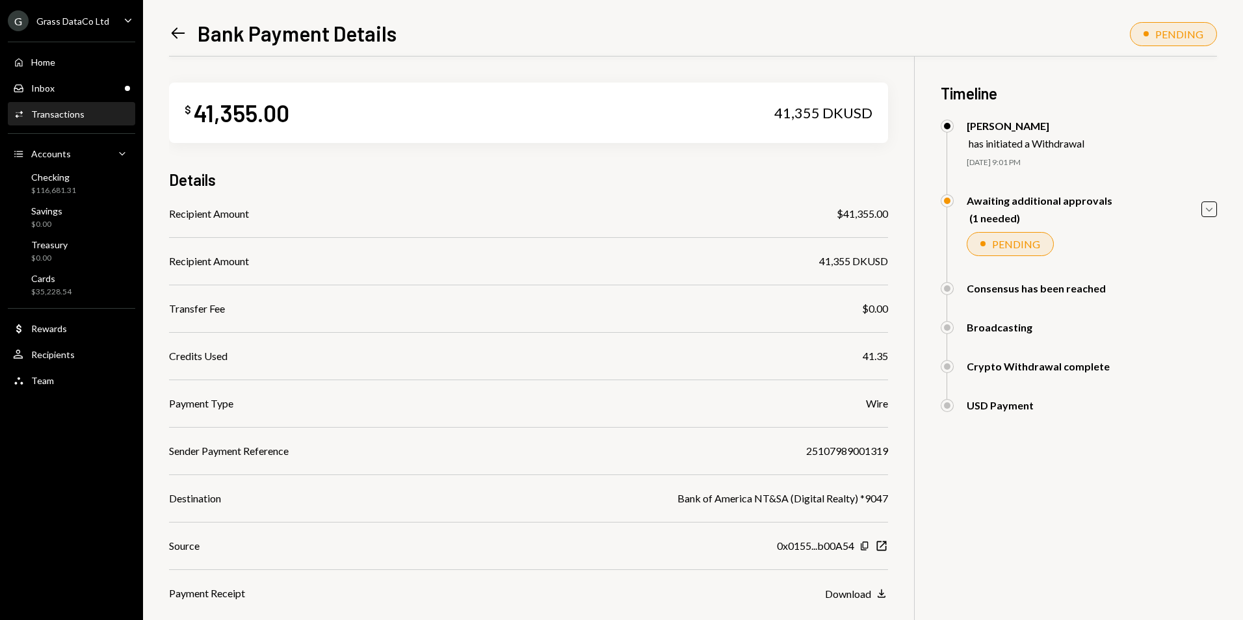
scroll to position [95, 0]
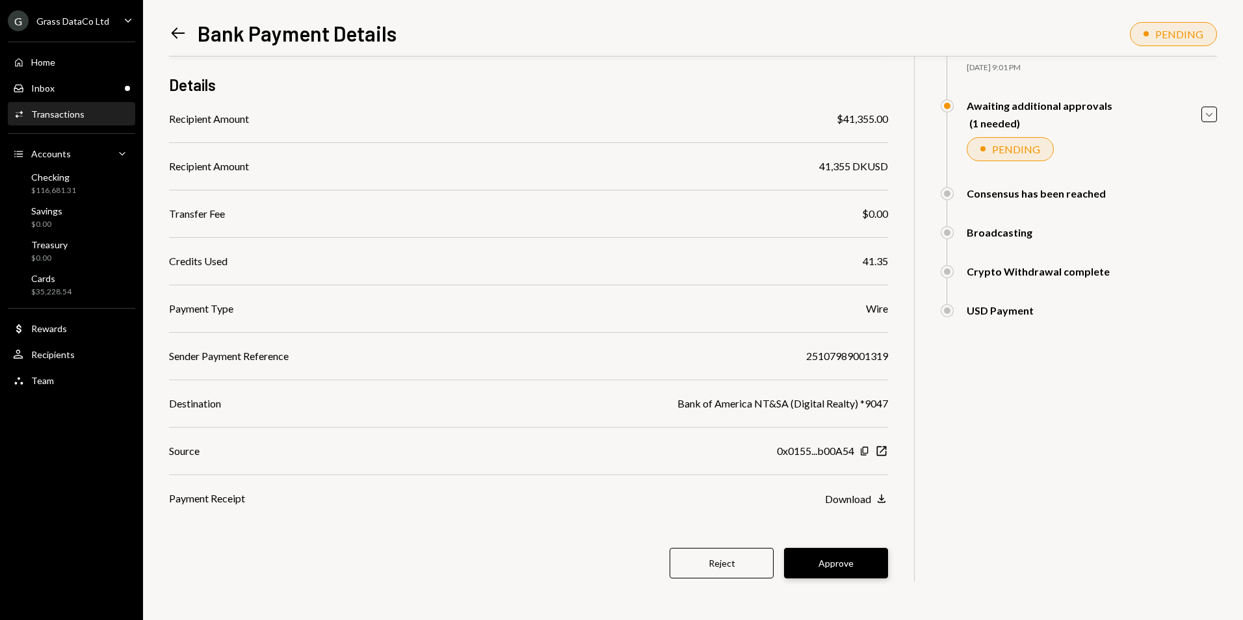
click at [836, 558] on button "Approve" at bounding box center [836, 563] width 104 height 31
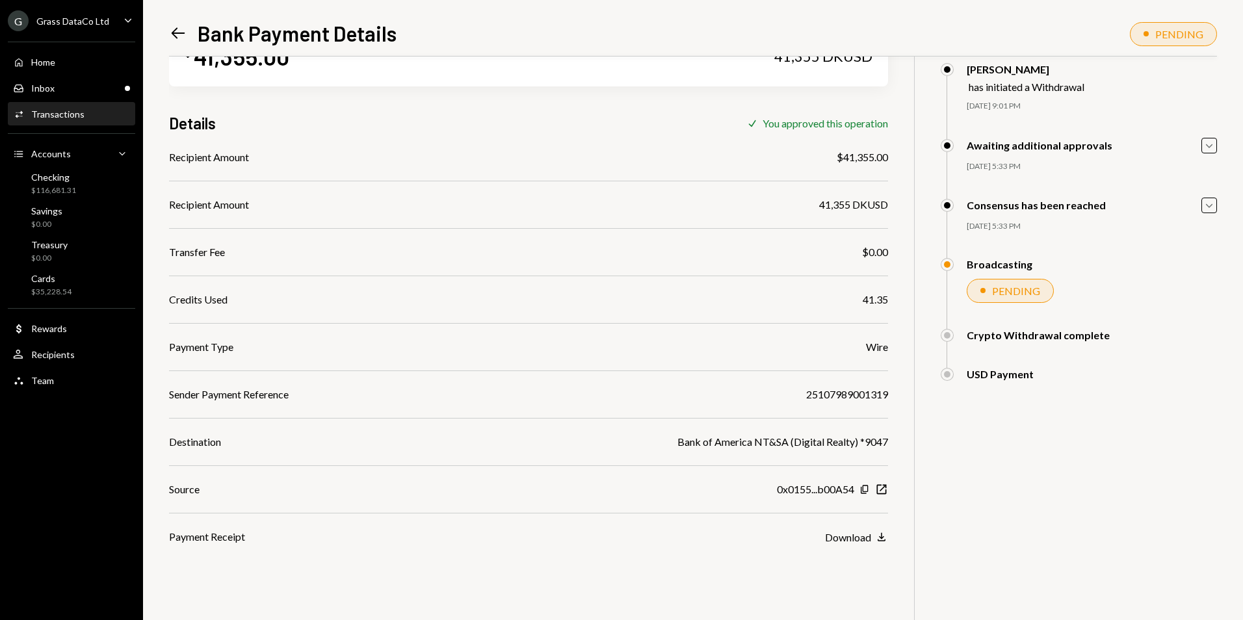
click at [176, 32] on icon "Left Arrow" at bounding box center [178, 33] width 18 height 18
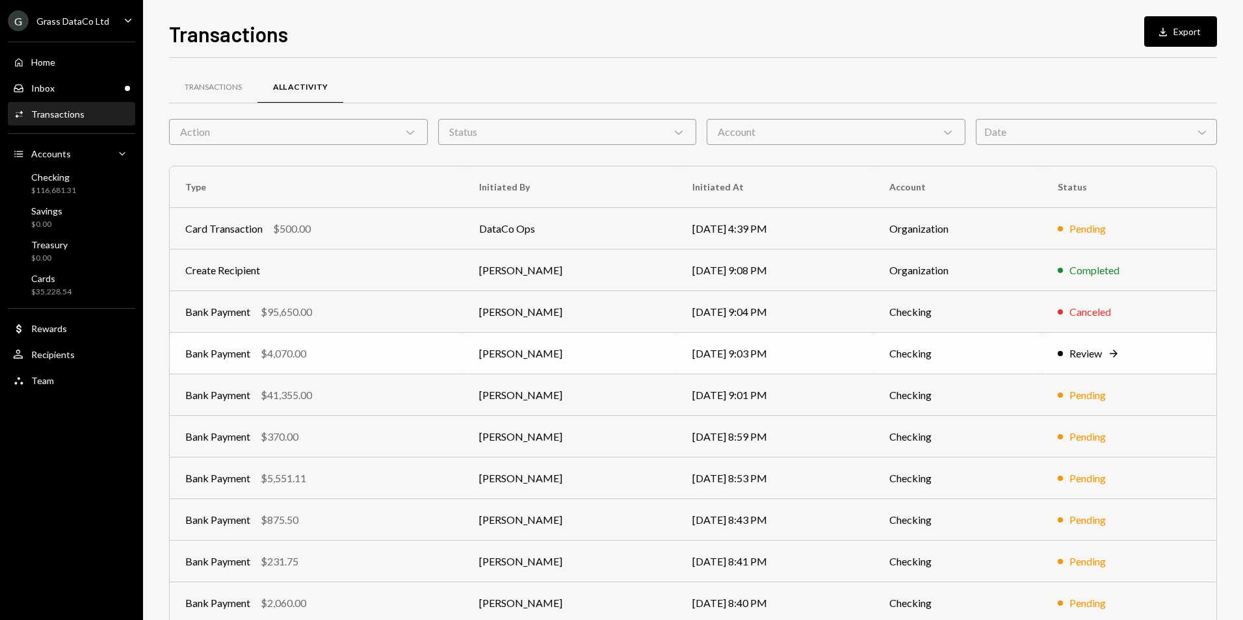
click at [619, 342] on td "Bret Shilliday" at bounding box center [569, 354] width 213 height 42
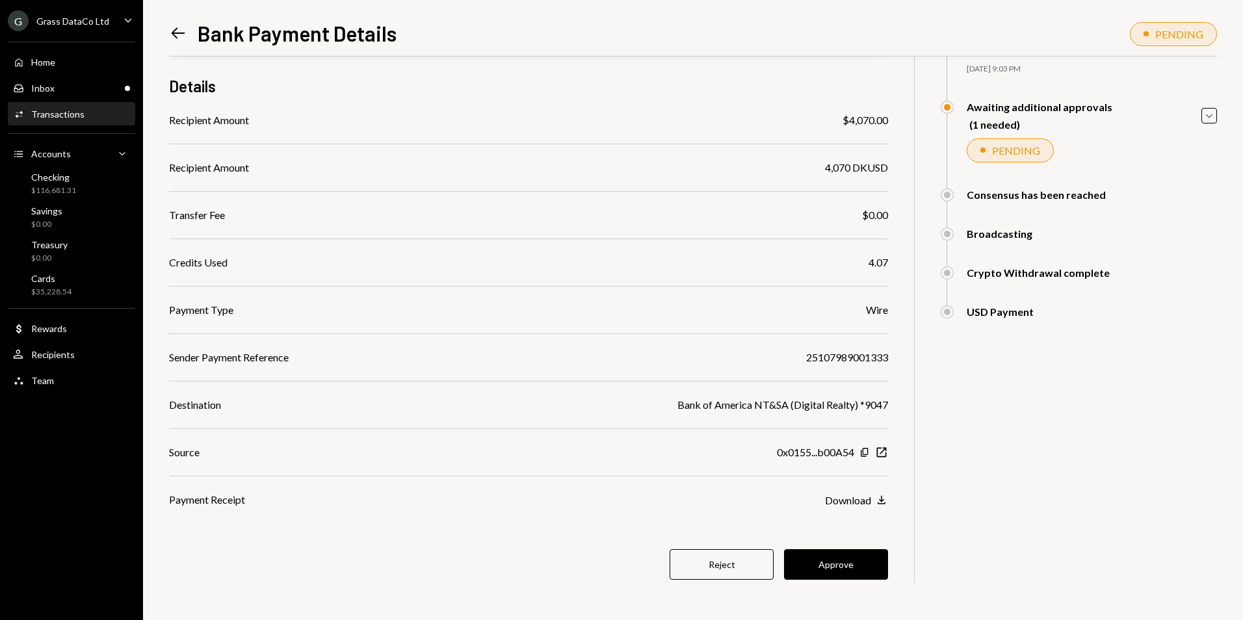
scroll to position [81, 0]
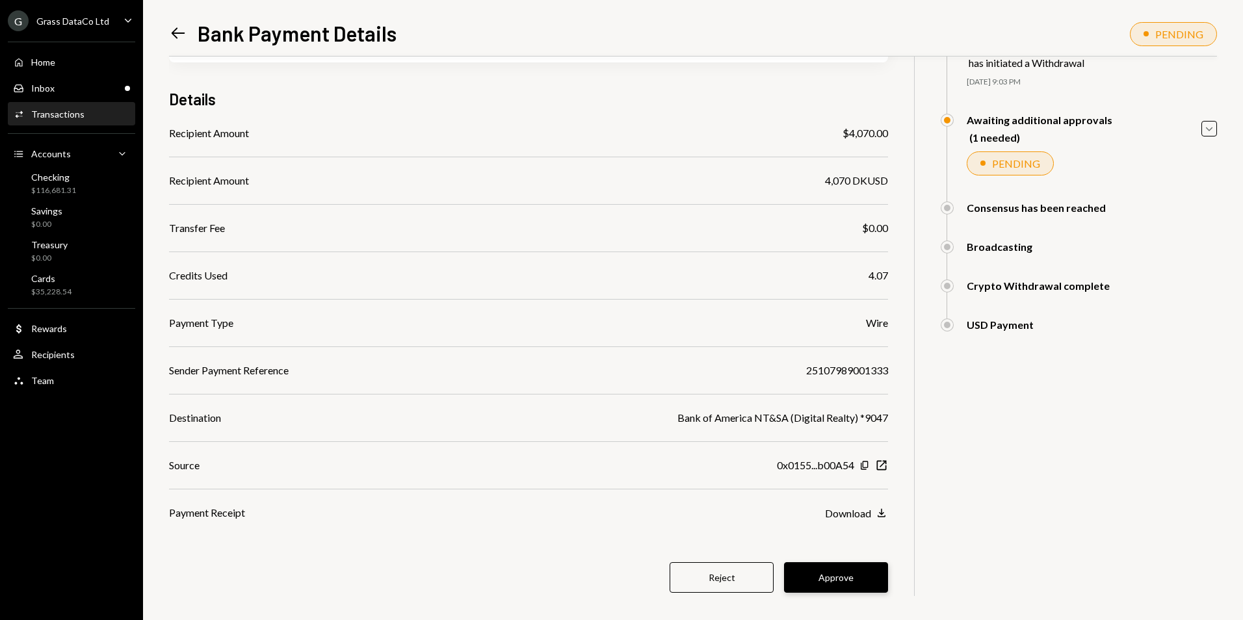
click at [854, 571] on button "Approve" at bounding box center [836, 577] width 104 height 31
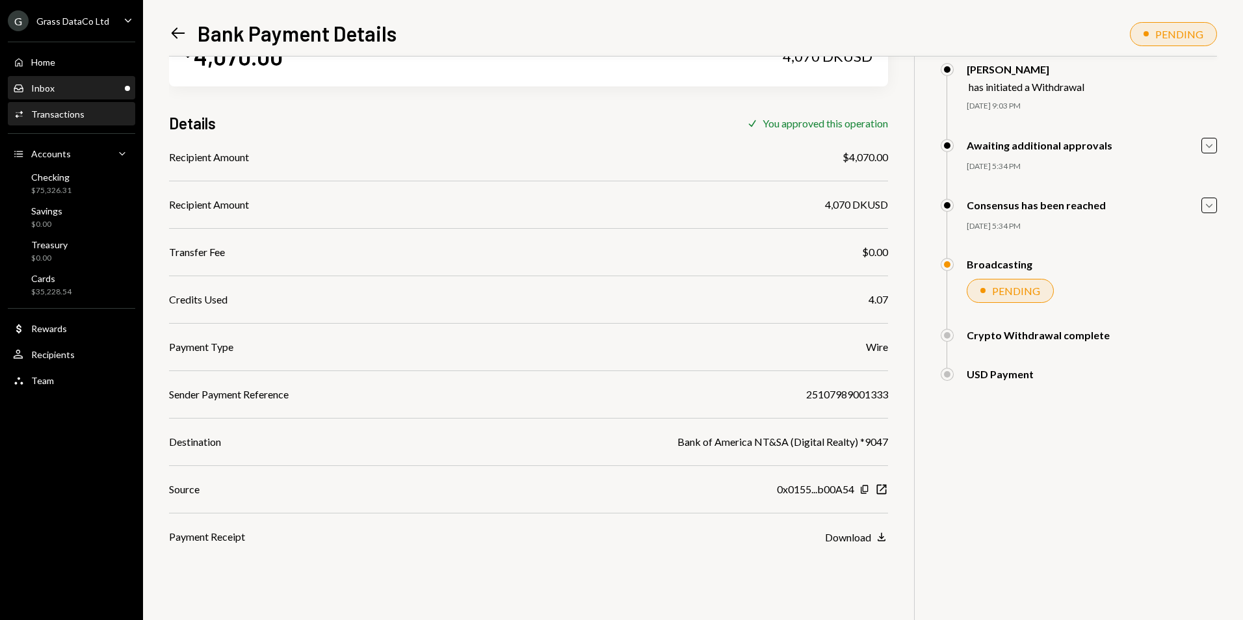
click at [79, 89] on div "Inbox Inbox" at bounding box center [71, 89] width 117 height 12
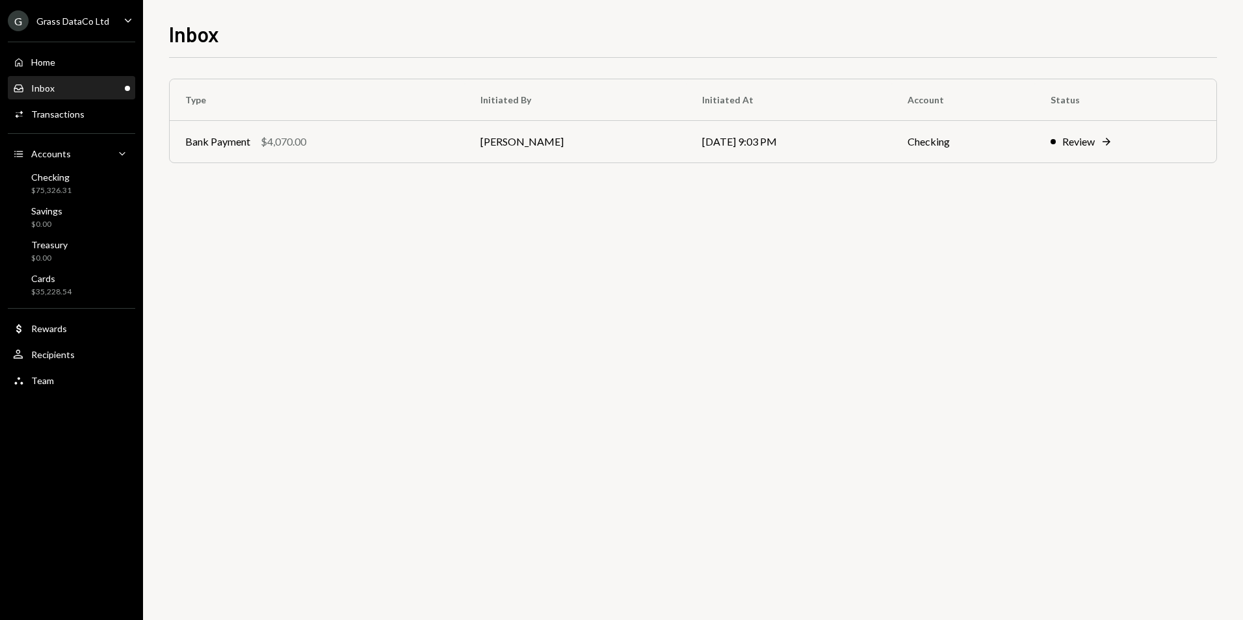
click at [97, 91] on div "Inbox Inbox" at bounding box center [71, 89] width 117 height 12
click at [394, 135] on div "Bank Payment $4,070.00" at bounding box center [317, 142] width 264 height 16
